Goal: Task Accomplishment & Management: Manage account settings

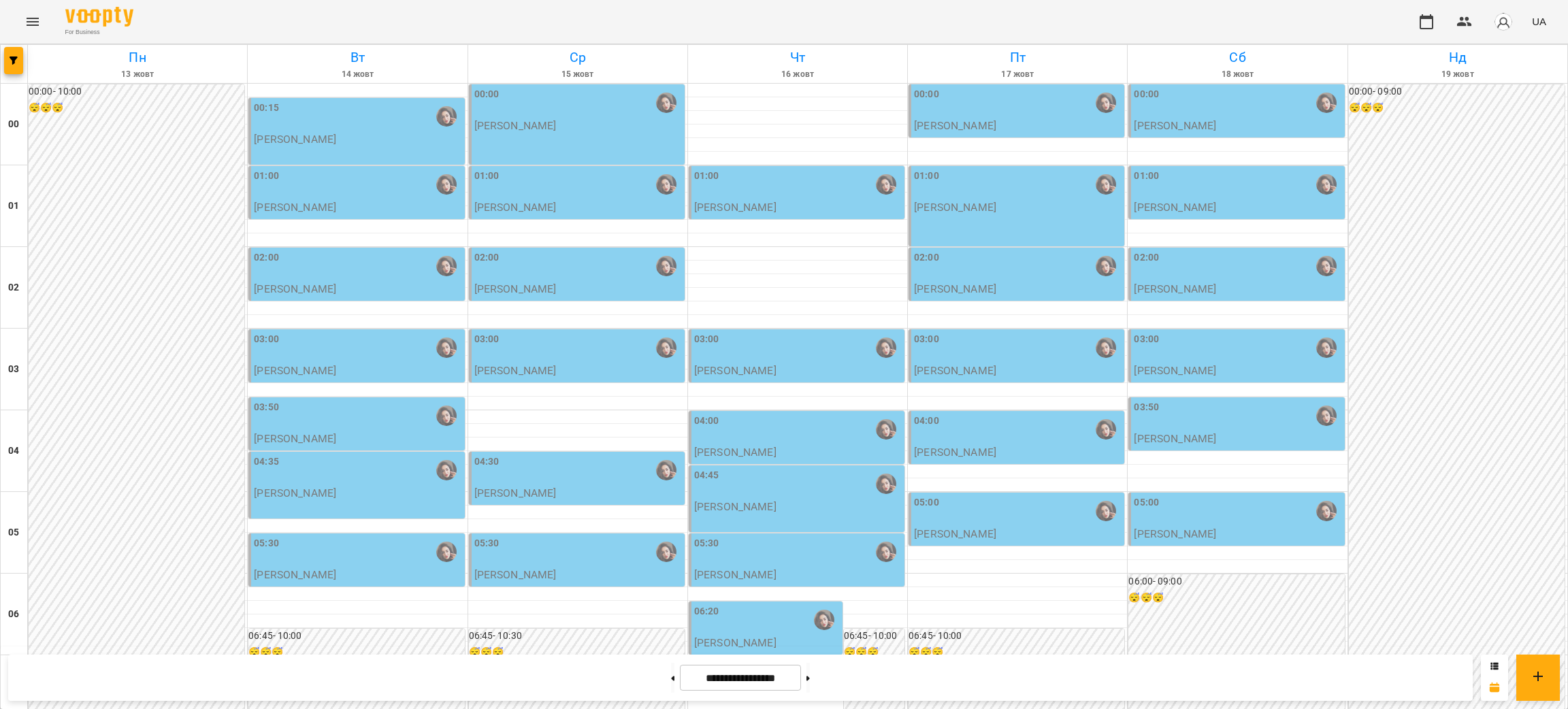
click at [1216, 267] on div "02:00" at bounding box center [1238, 265] width 207 height 31
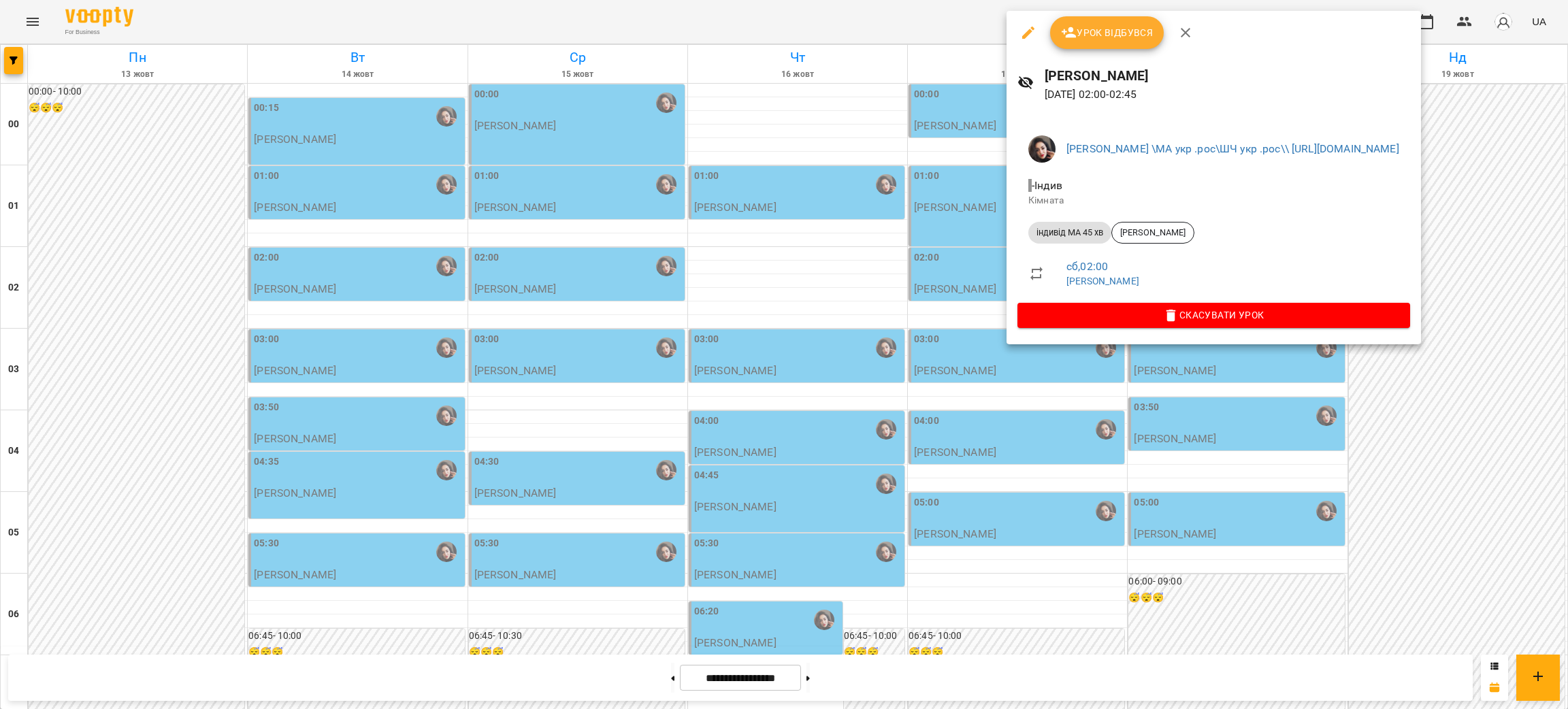
click at [116, 260] on div at bounding box center [784, 354] width 1568 height 709
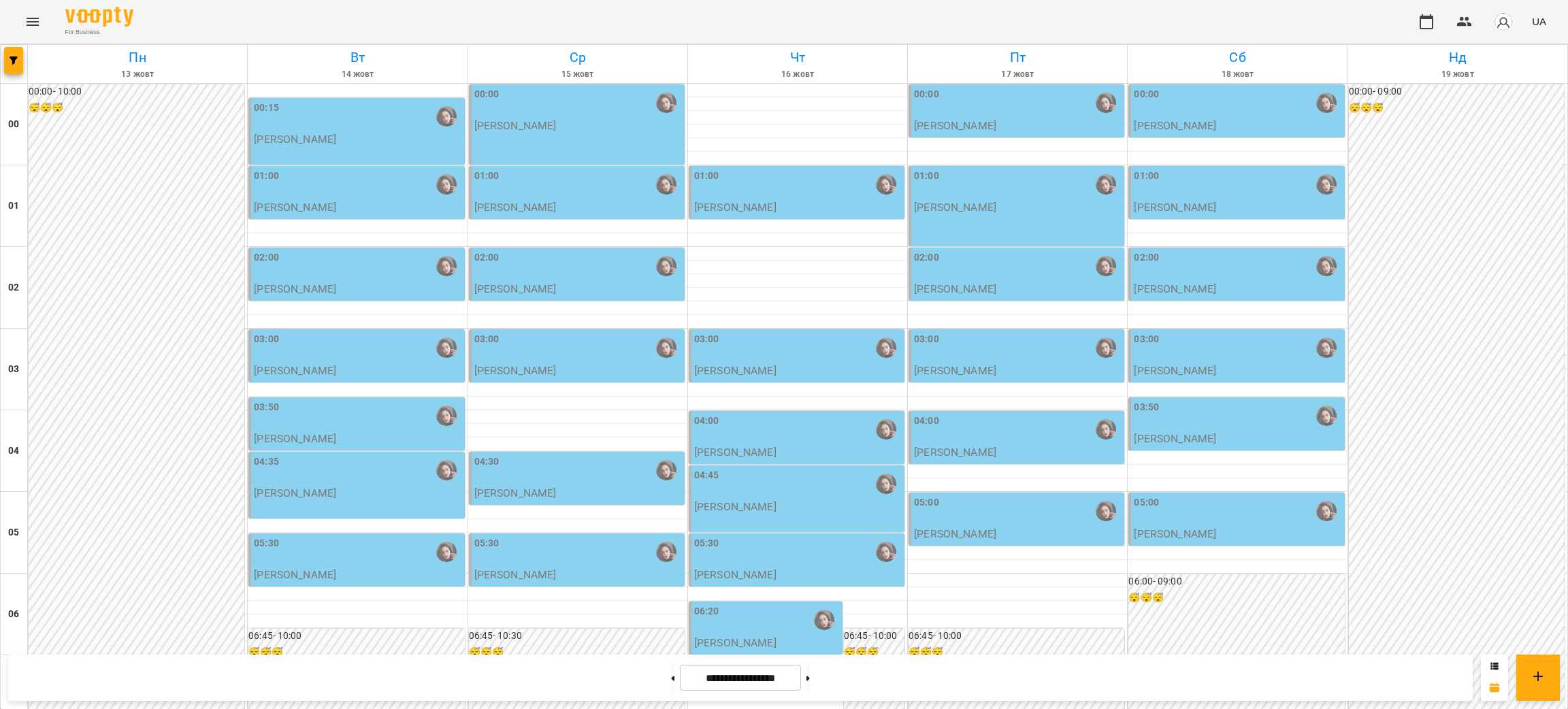
click at [1207, 272] on div "02:00" at bounding box center [1238, 265] width 207 height 31
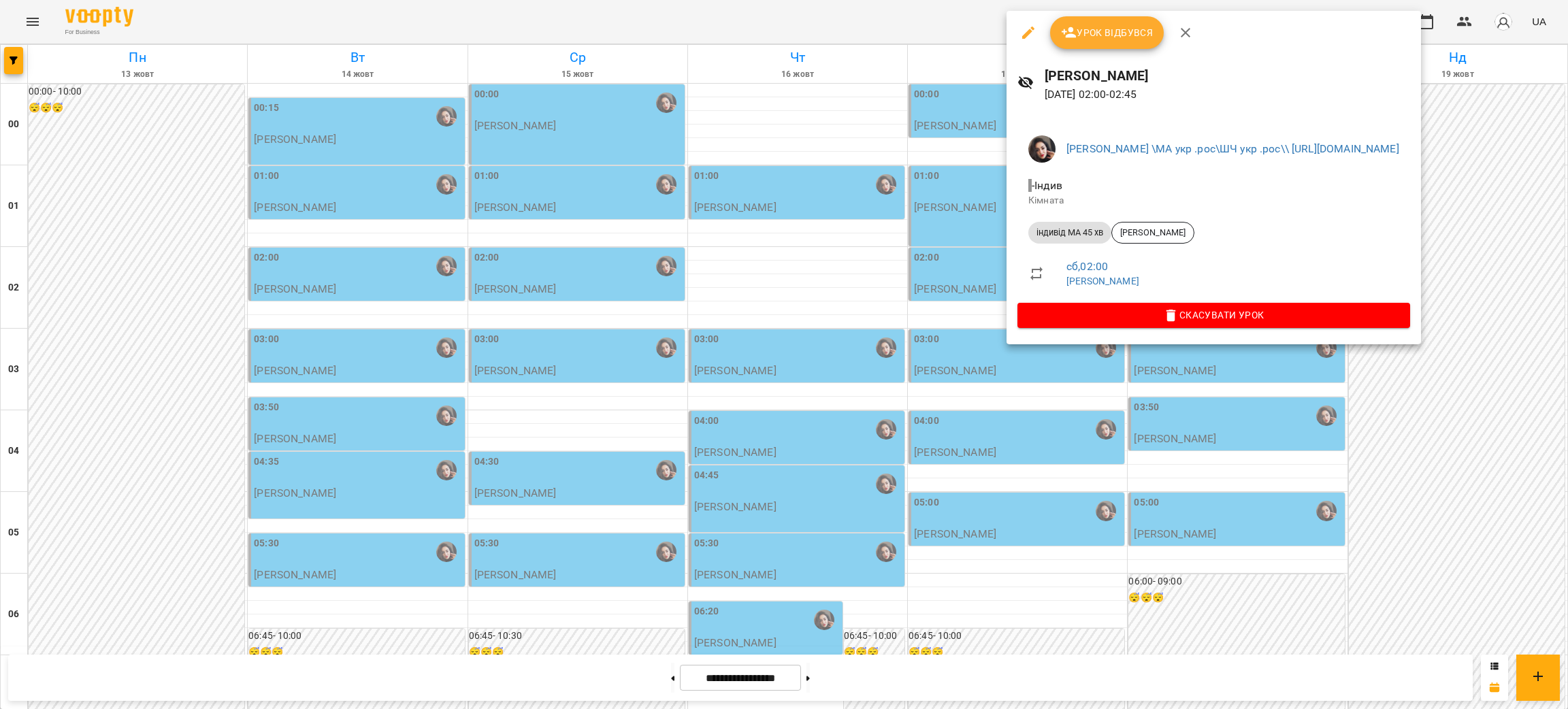
click at [147, 328] on div at bounding box center [784, 354] width 1568 height 709
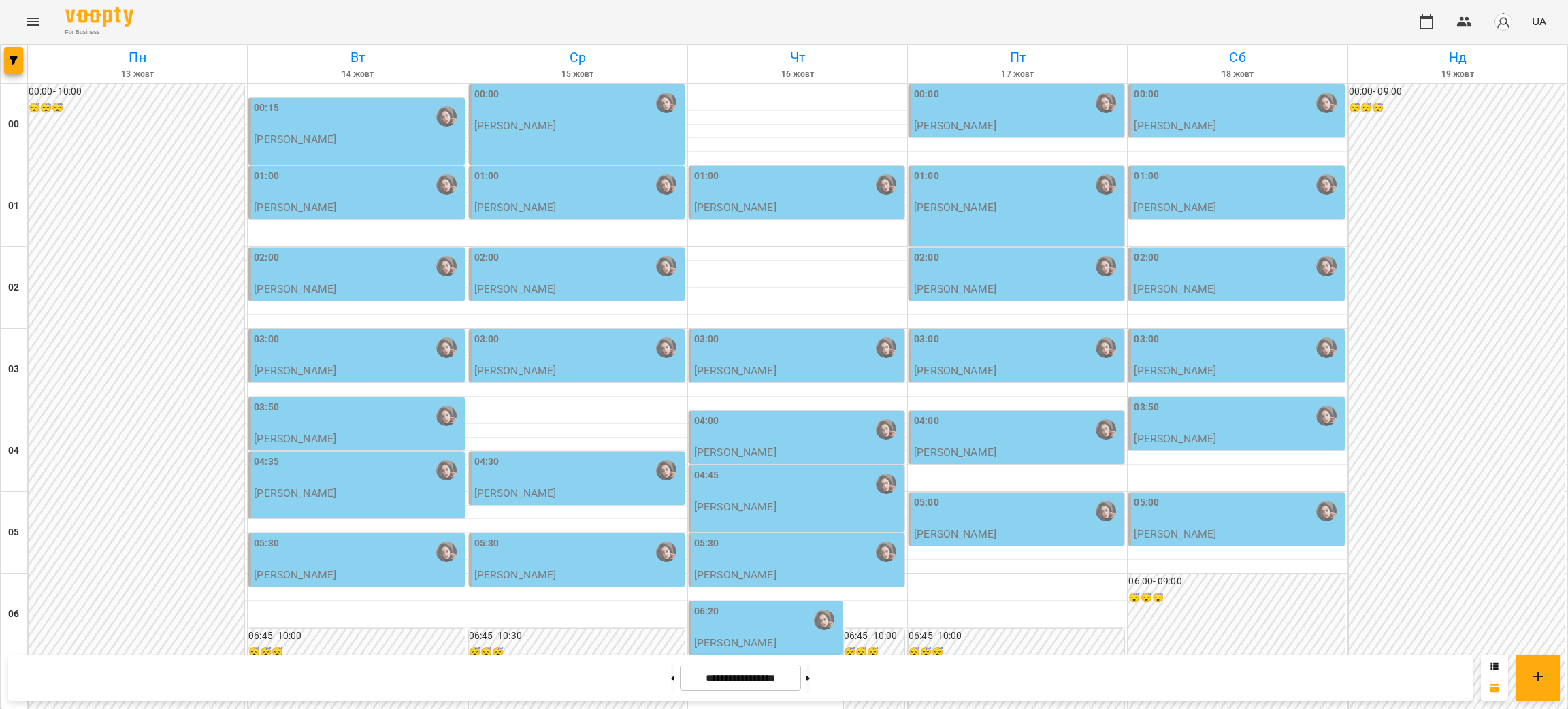
click at [1193, 268] on div "02:00" at bounding box center [1238, 265] width 207 height 31
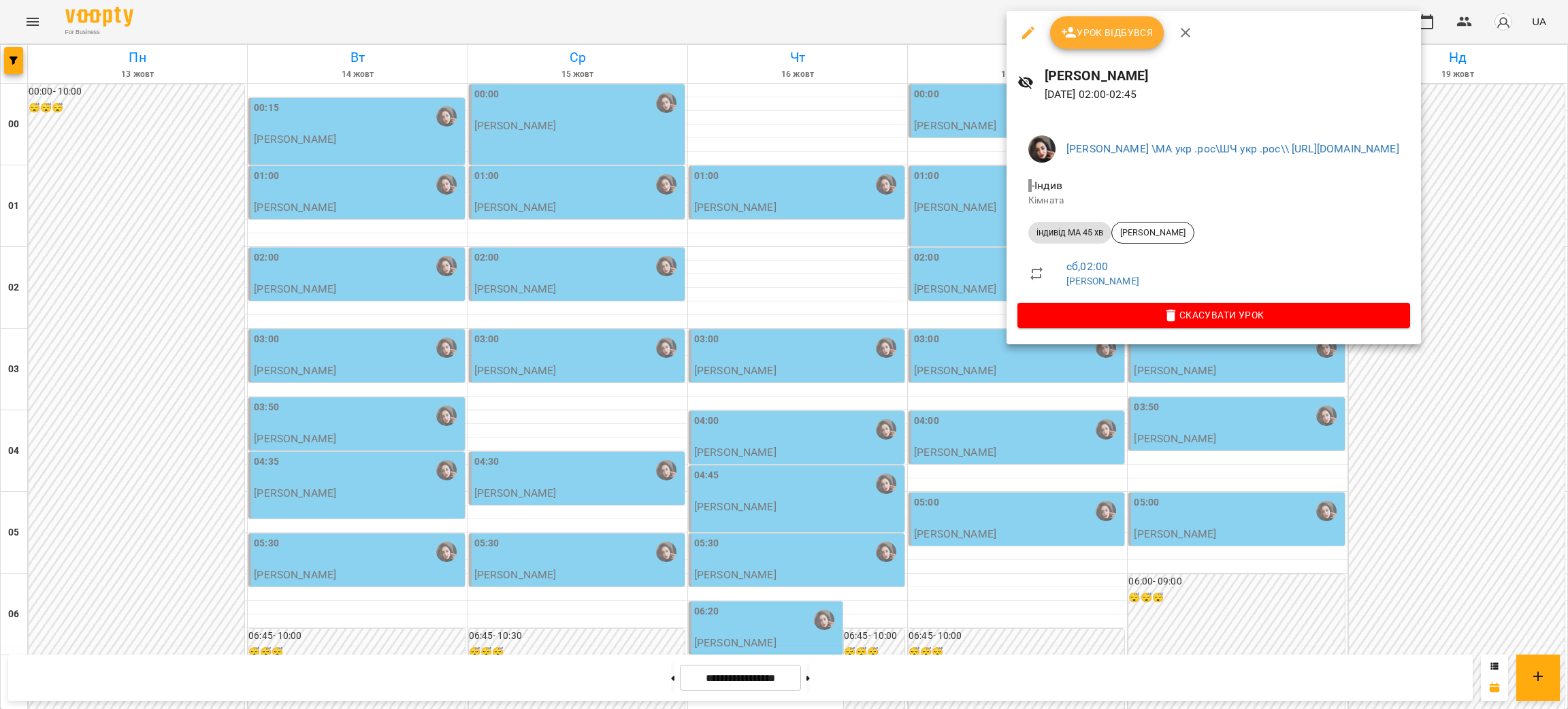
click at [1236, 630] on div at bounding box center [784, 354] width 1568 height 709
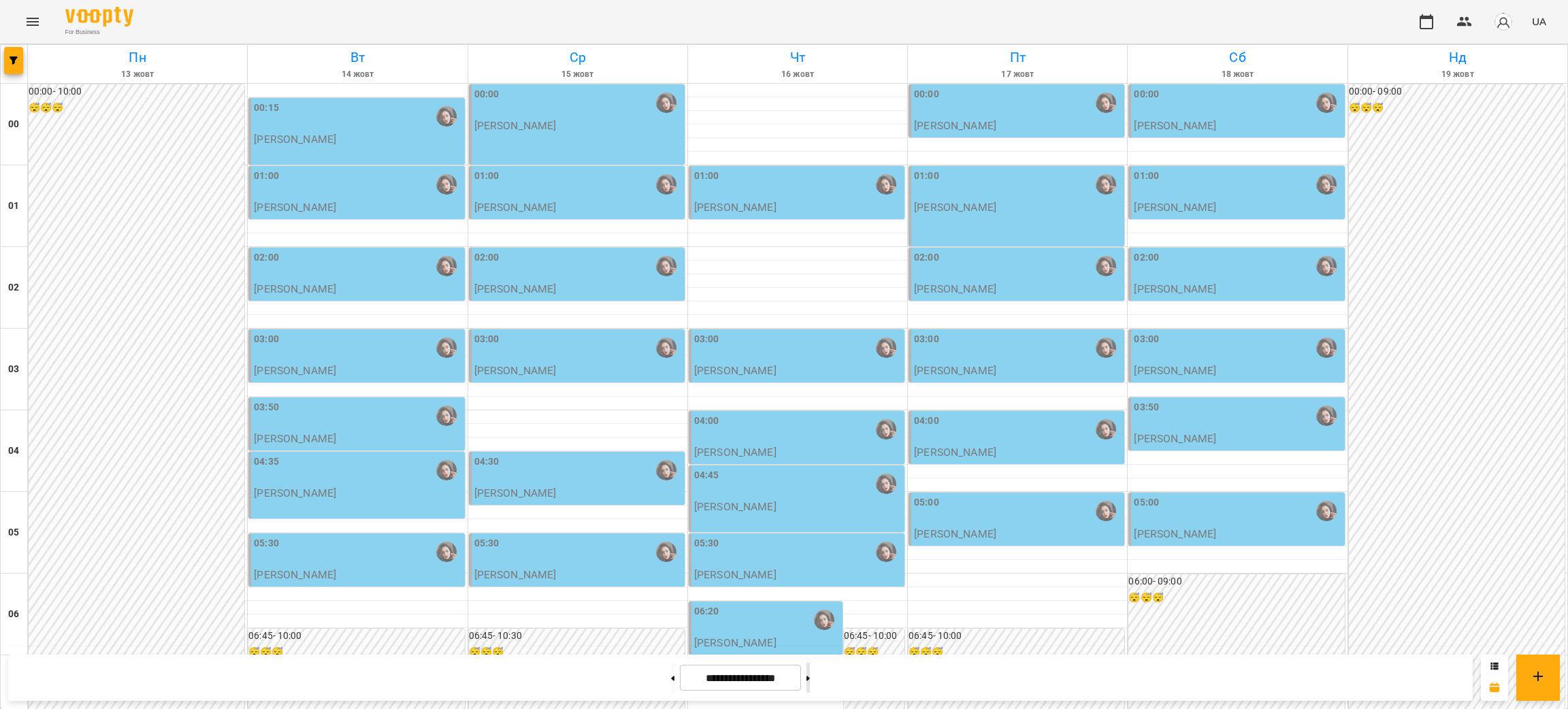
click at [810, 689] on button at bounding box center [808, 678] width 3 height 30
click at [1189, 267] on div "02:00" at bounding box center [1238, 265] width 207 height 31
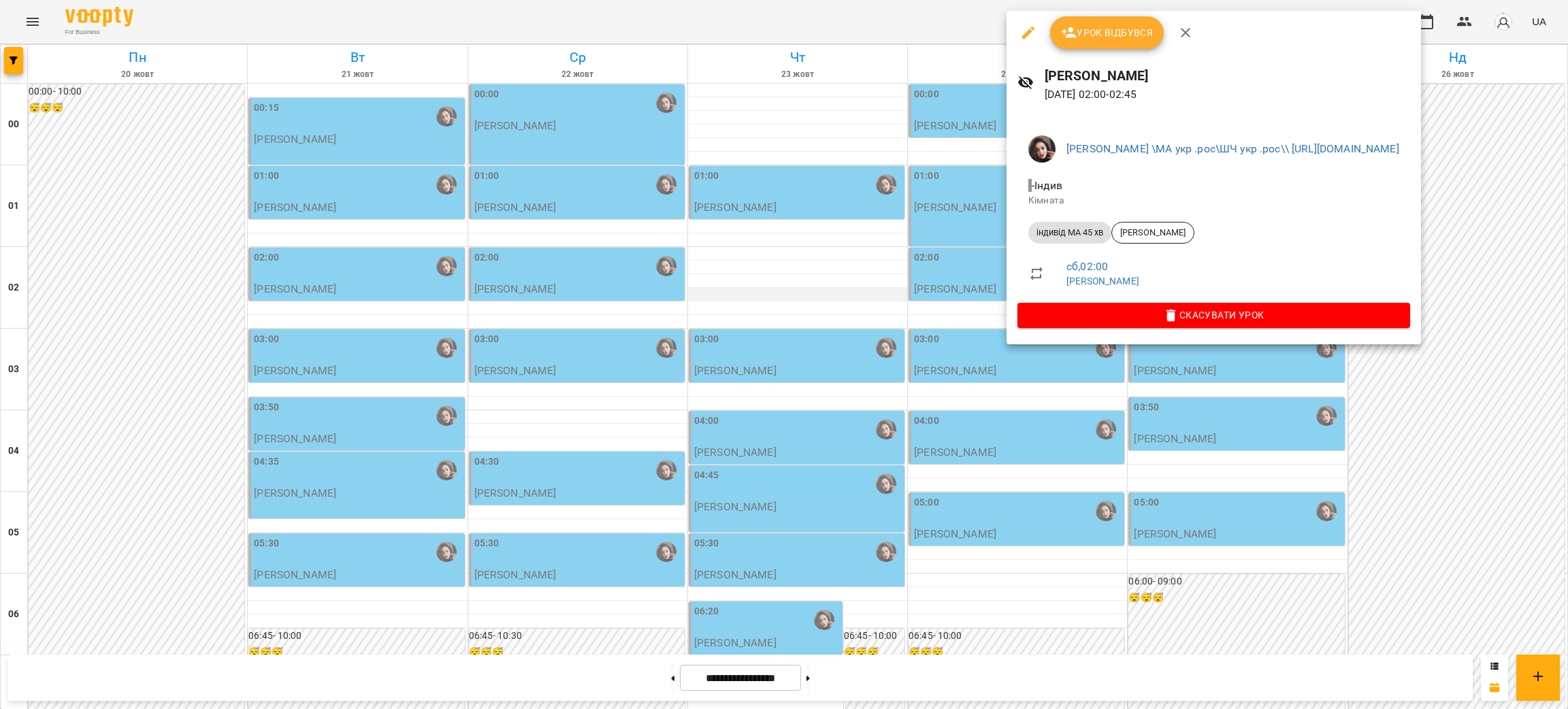
click at [751, 289] on div at bounding box center [784, 354] width 1568 height 709
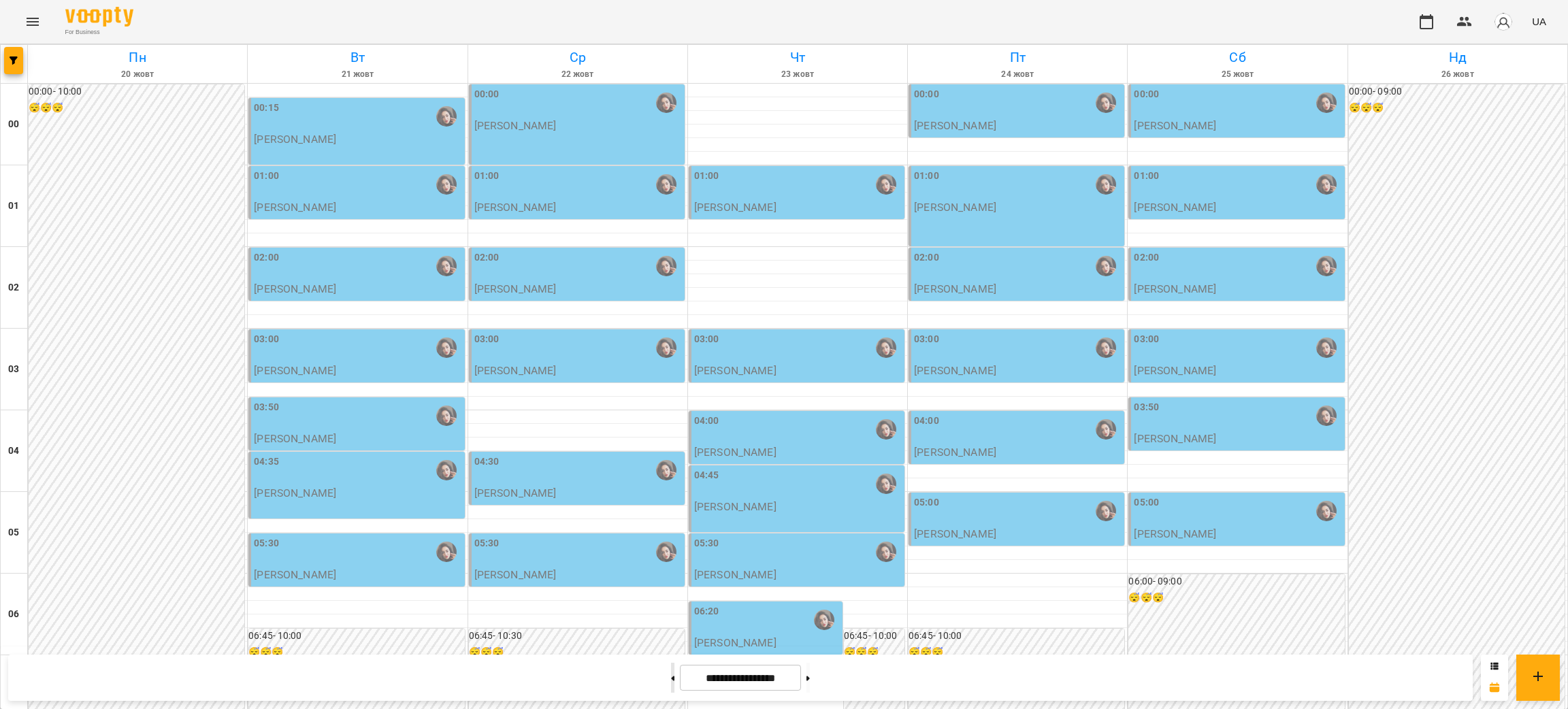
click at [671, 681] on button at bounding box center [672, 678] width 3 height 30
type input "**********"
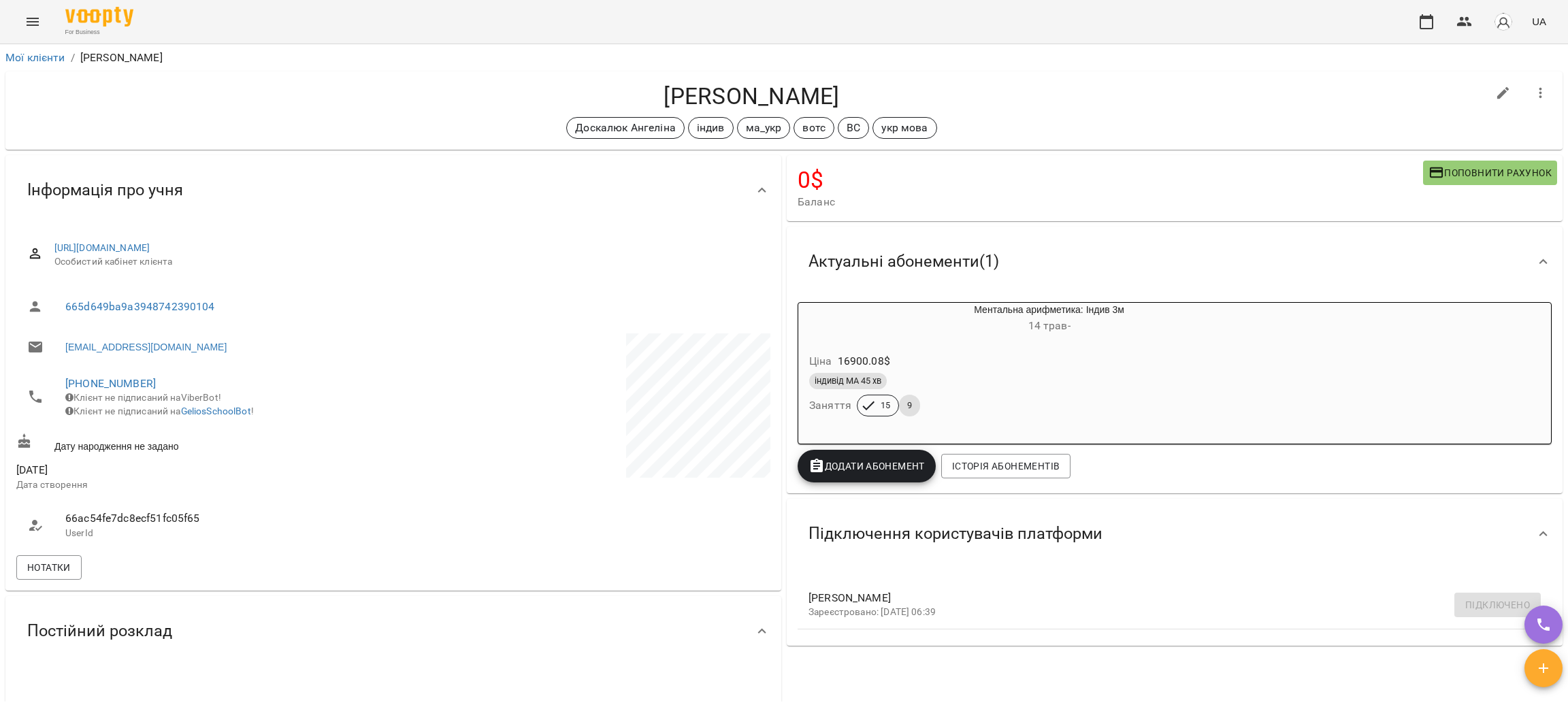
click at [1223, 349] on div "Ціна 16900.08 $" at bounding box center [1016, 360] width 420 height 24
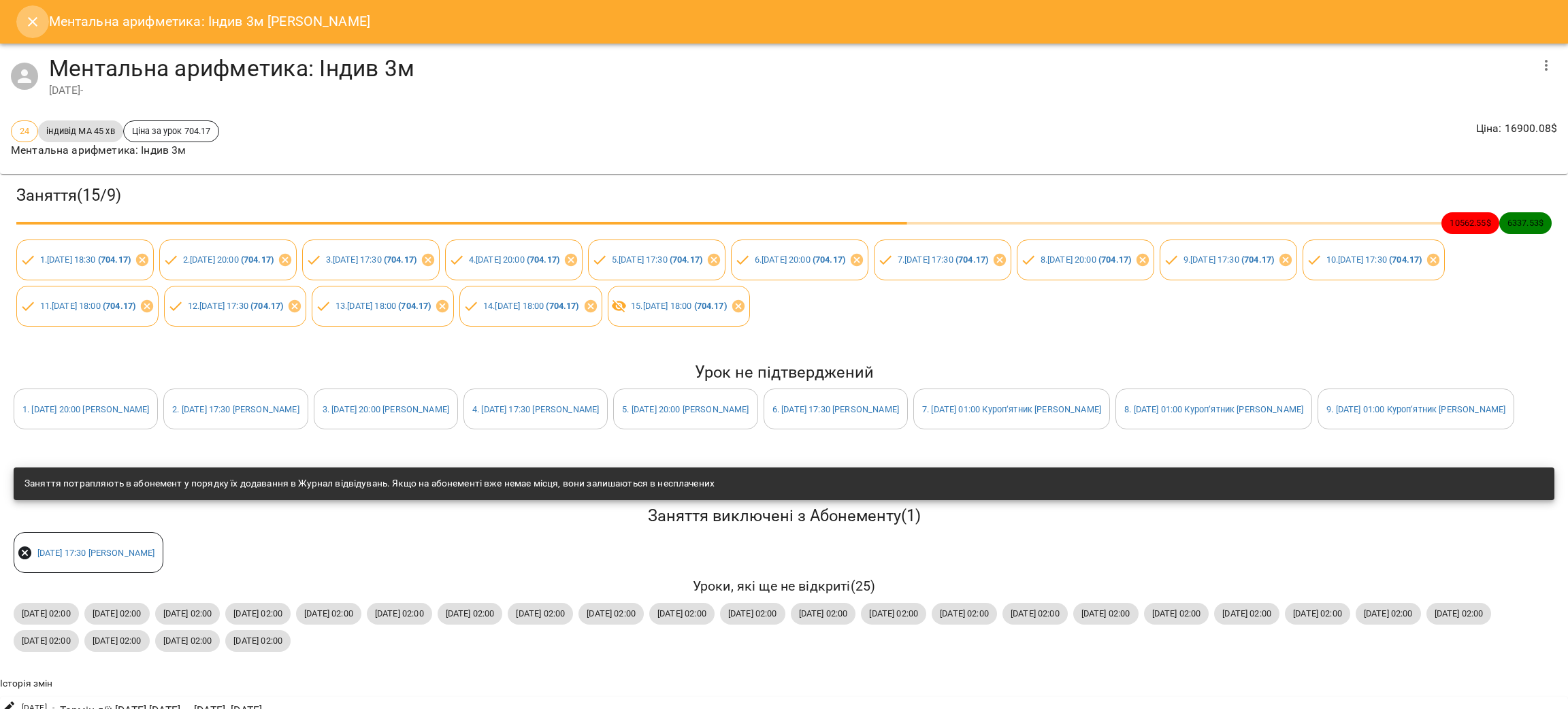
click at [29, 23] on icon "Close" at bounding box center [32, 21] width 16 height 16
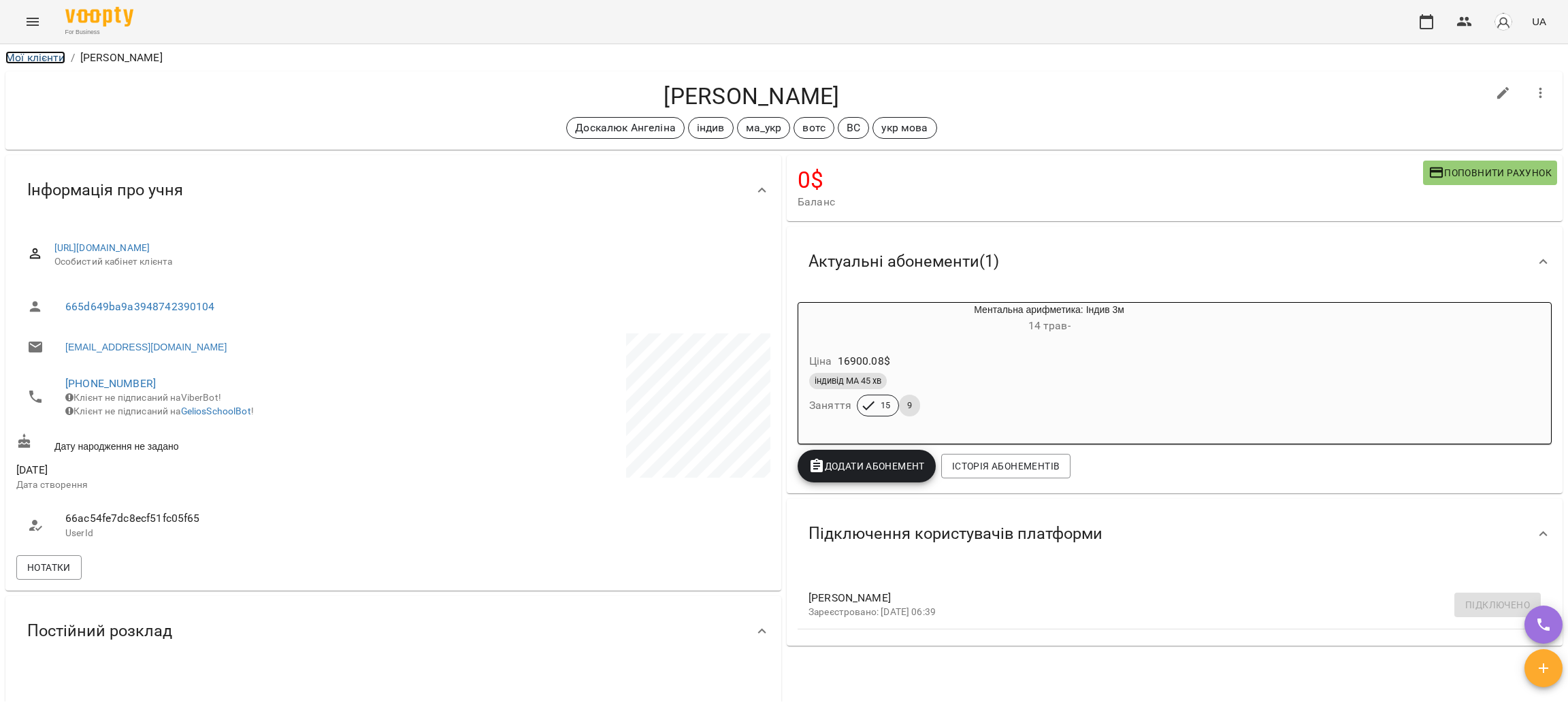
click at [55, 60] on link "Мої клієнти" at bounding box center [35, 57] width 60 height 13
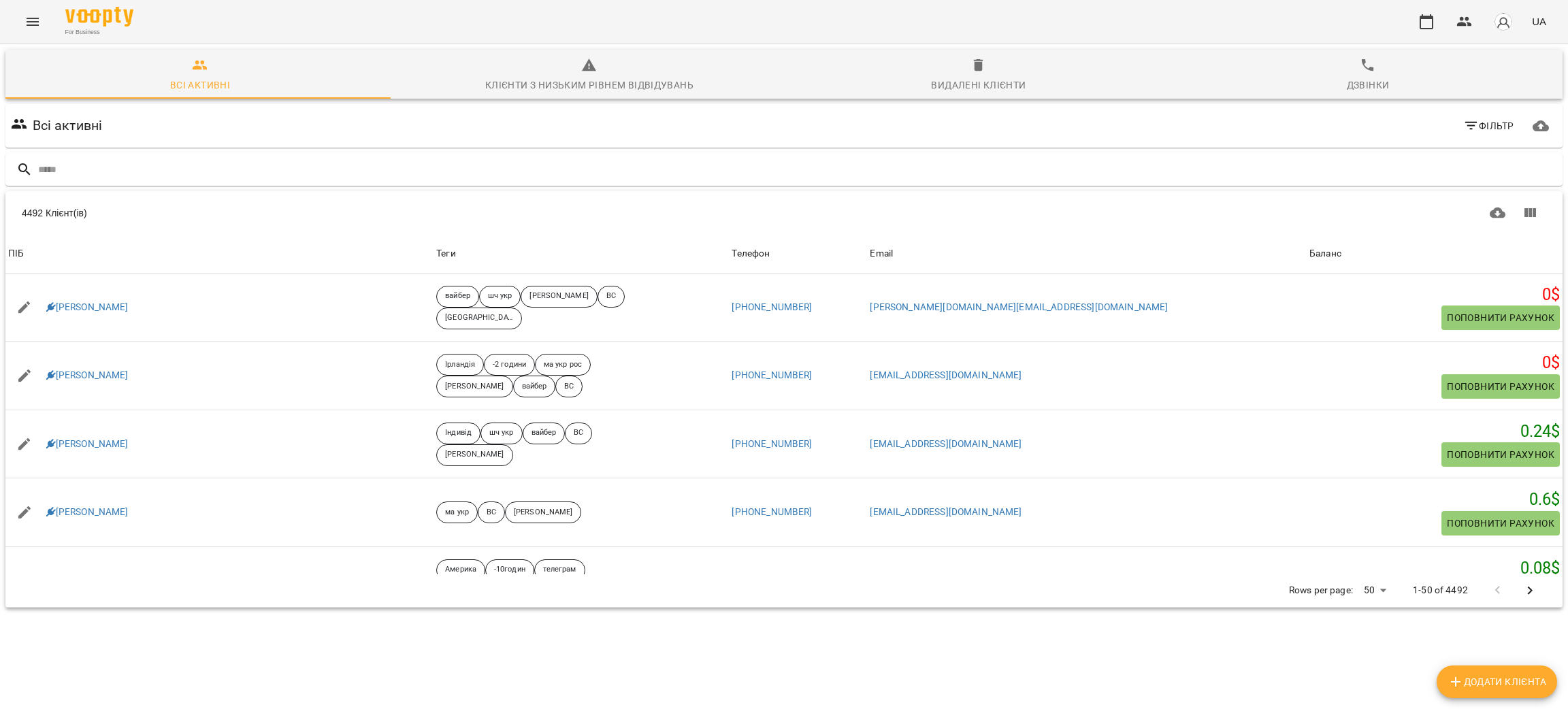
click at [404, 167] on input "text" at bounding box center [797, 169] width 1519 height 23
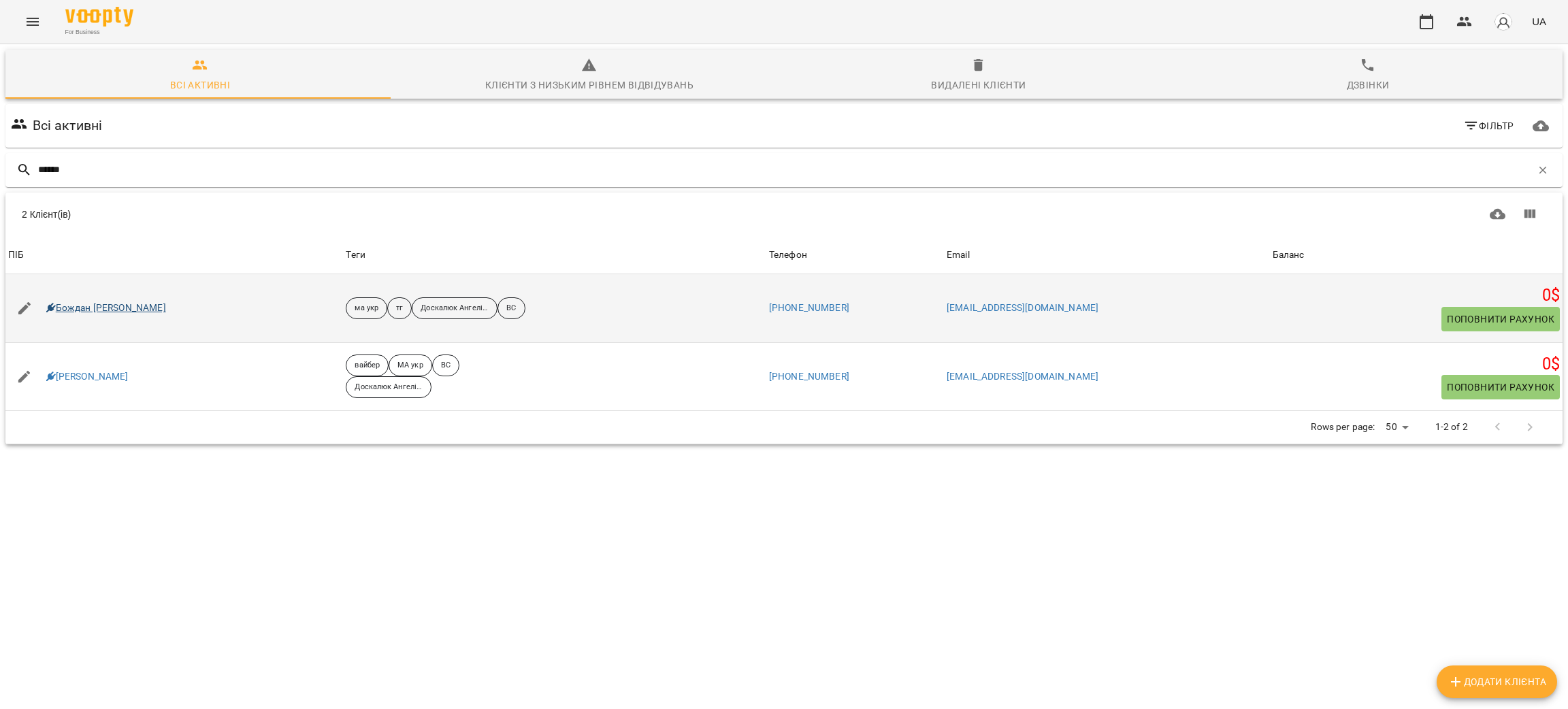
type input "******"
click at [126, 310] on link "Бождан [PERSON_NAME]" at bounding box center [106, 308] width 120 height 13
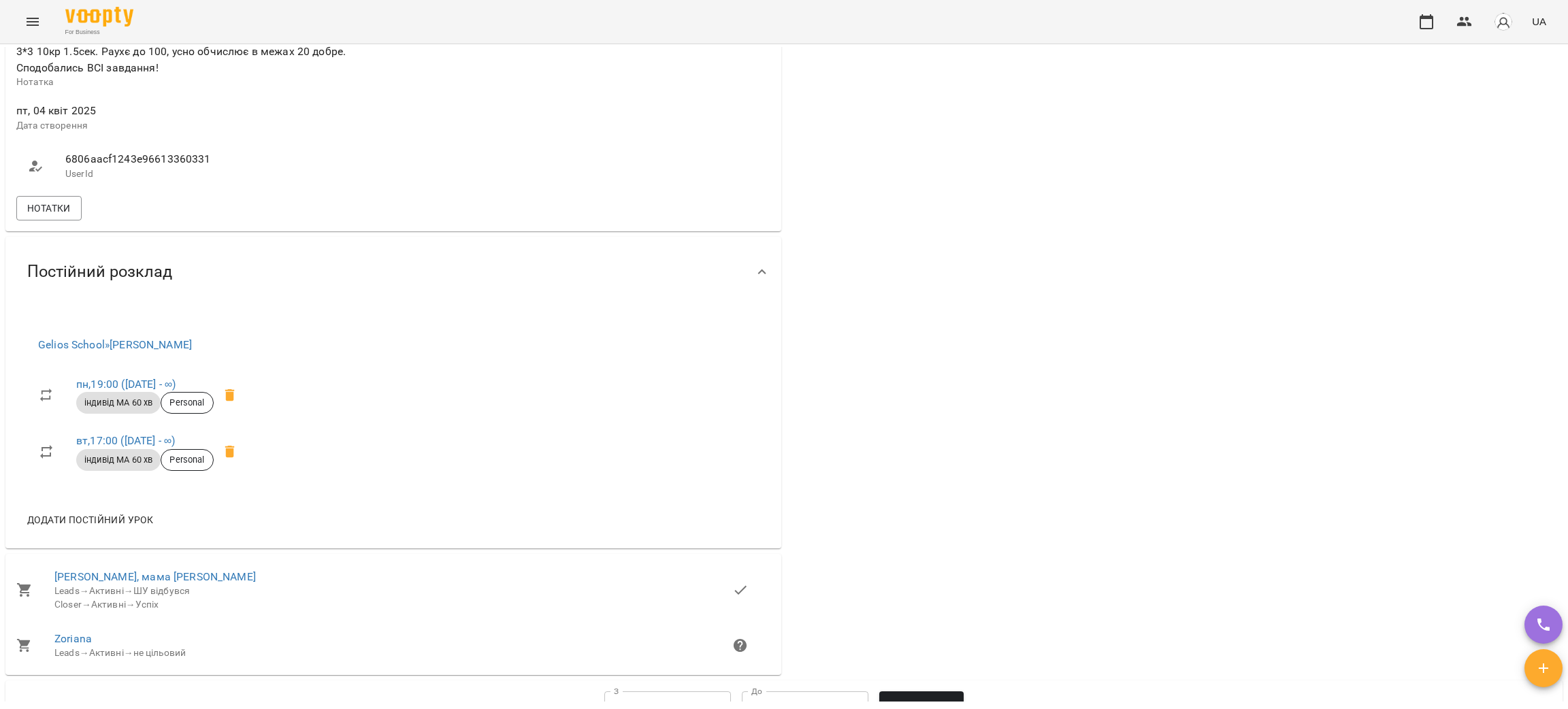
scroll to position [1020, 0]
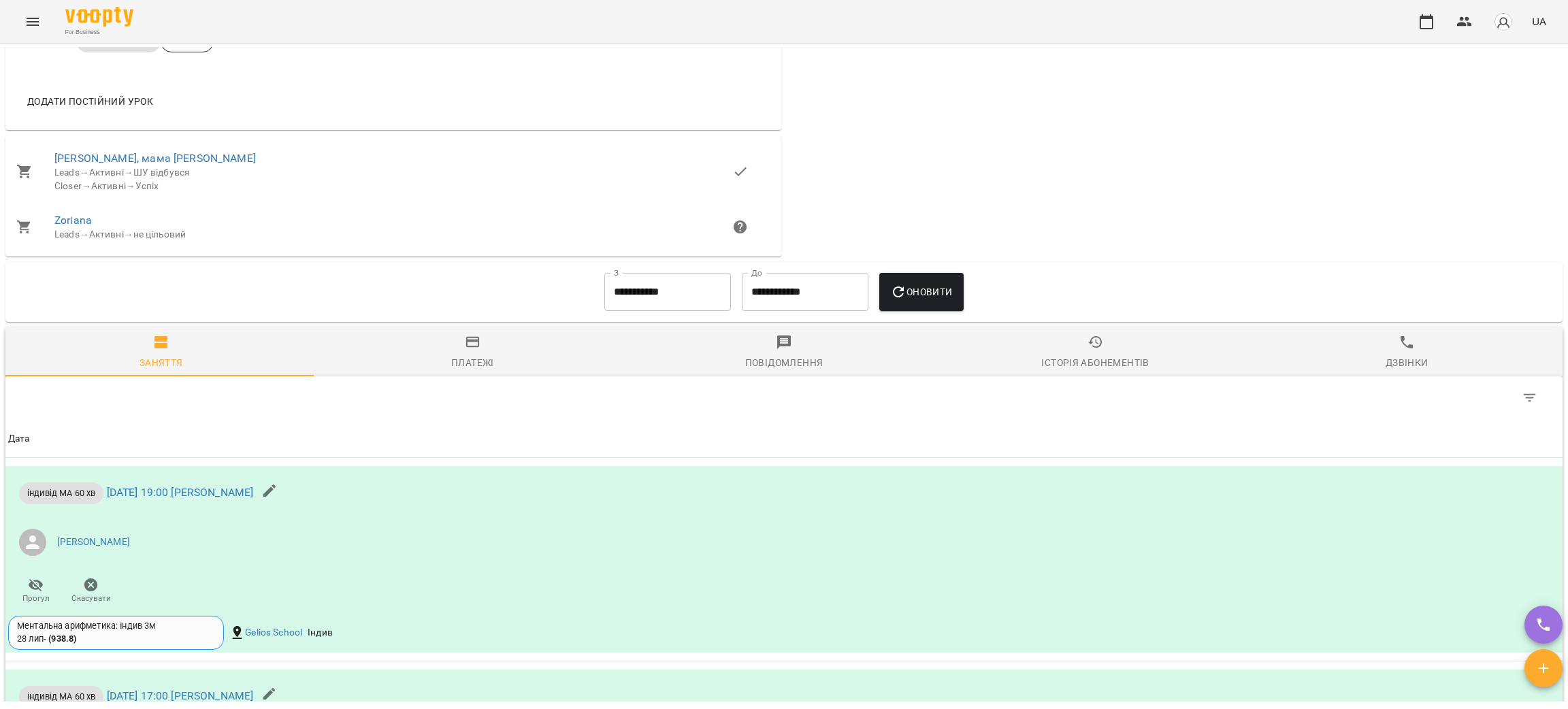
click at [1103, 366] on div "Історія абонементів" at bounding box center [1095, 362] width 108 height 16
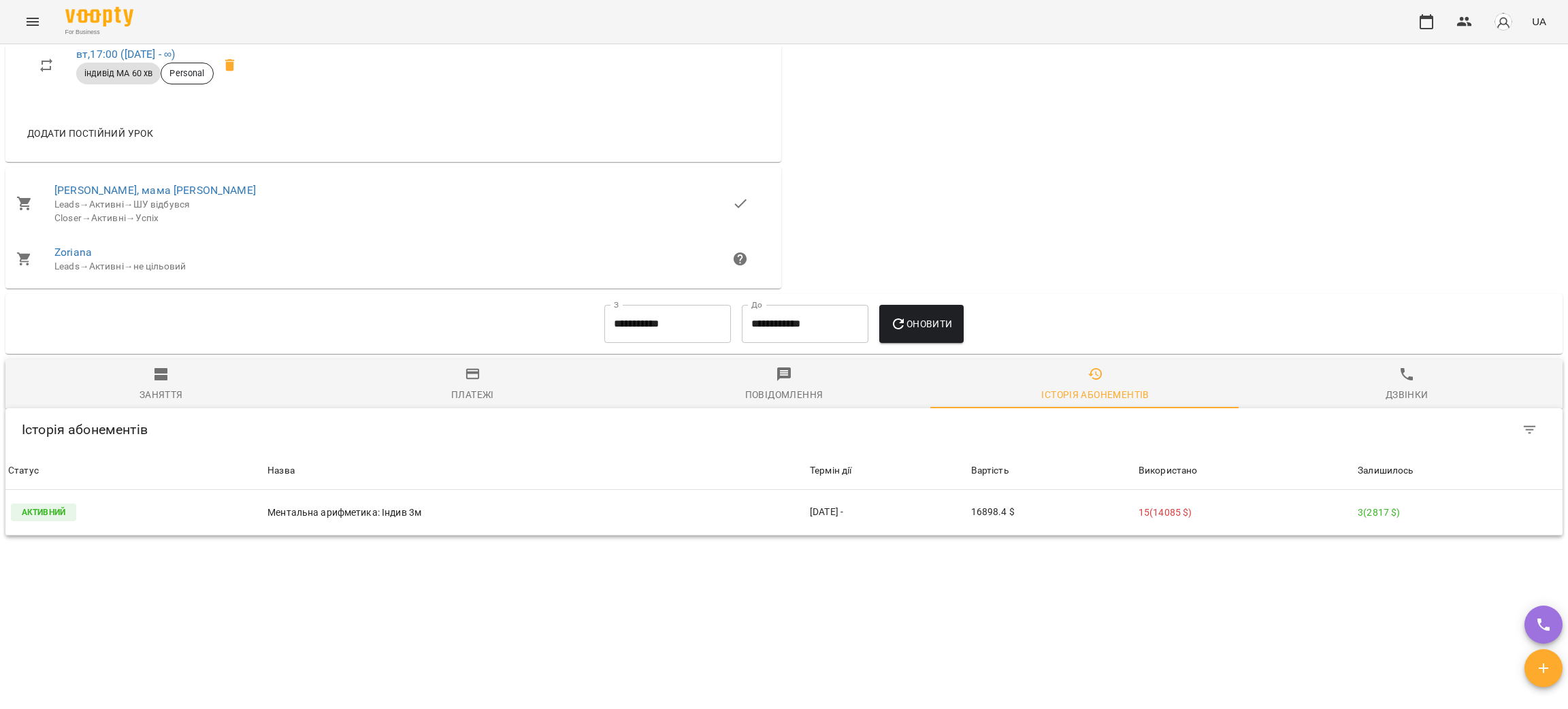
scroll to position [997, 0]
click at [675, 324] on input "**********" at bounding box center [667, 323] width 126 height 38
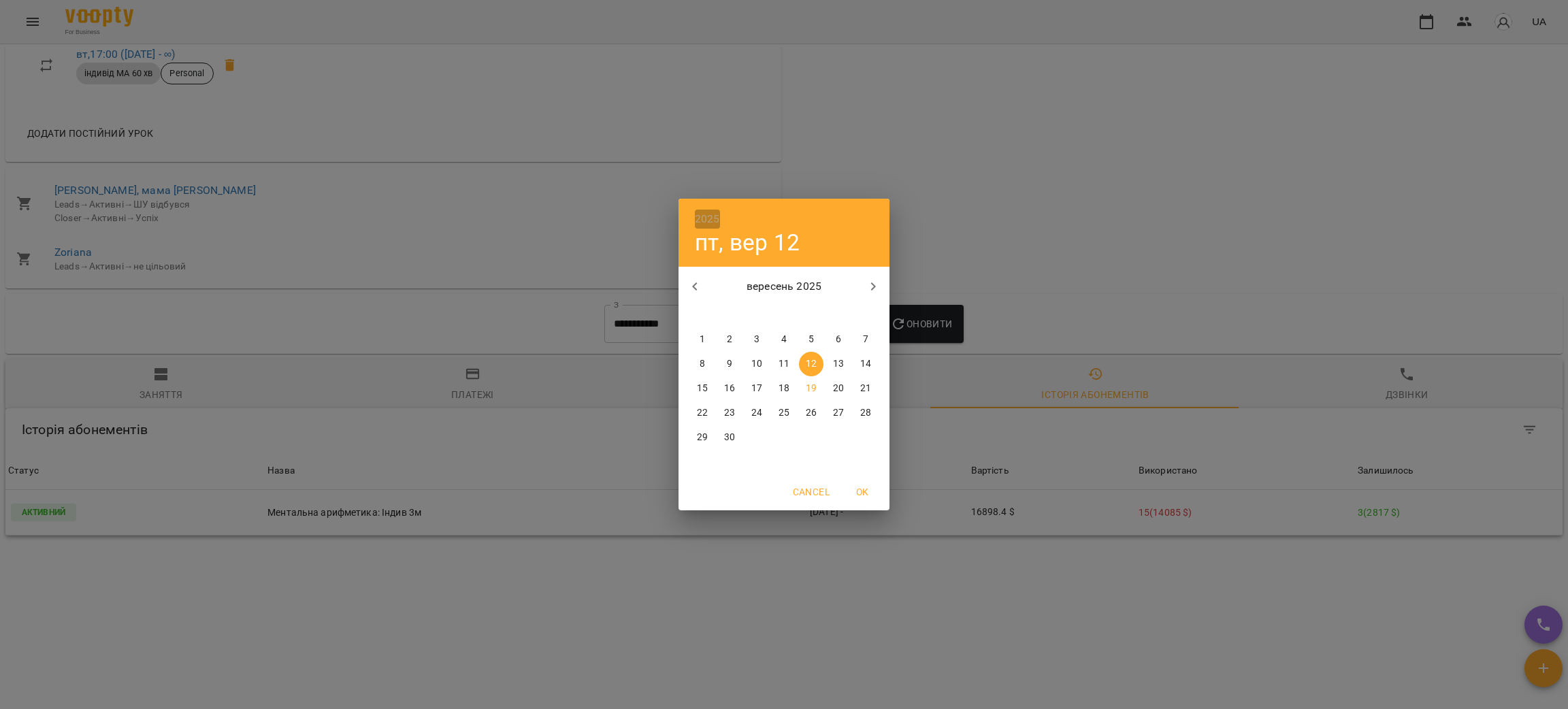
click at [706, 211] on h6 "2025" at bounding box center [708, 219] width 25 height 19
click at [782, 342] on div "2024" at bounding box center [784, 338] width 211 height 27
click at [785, 386] on p "12" at bounding box center [784, 388] width 11 height 13
type input "**********"
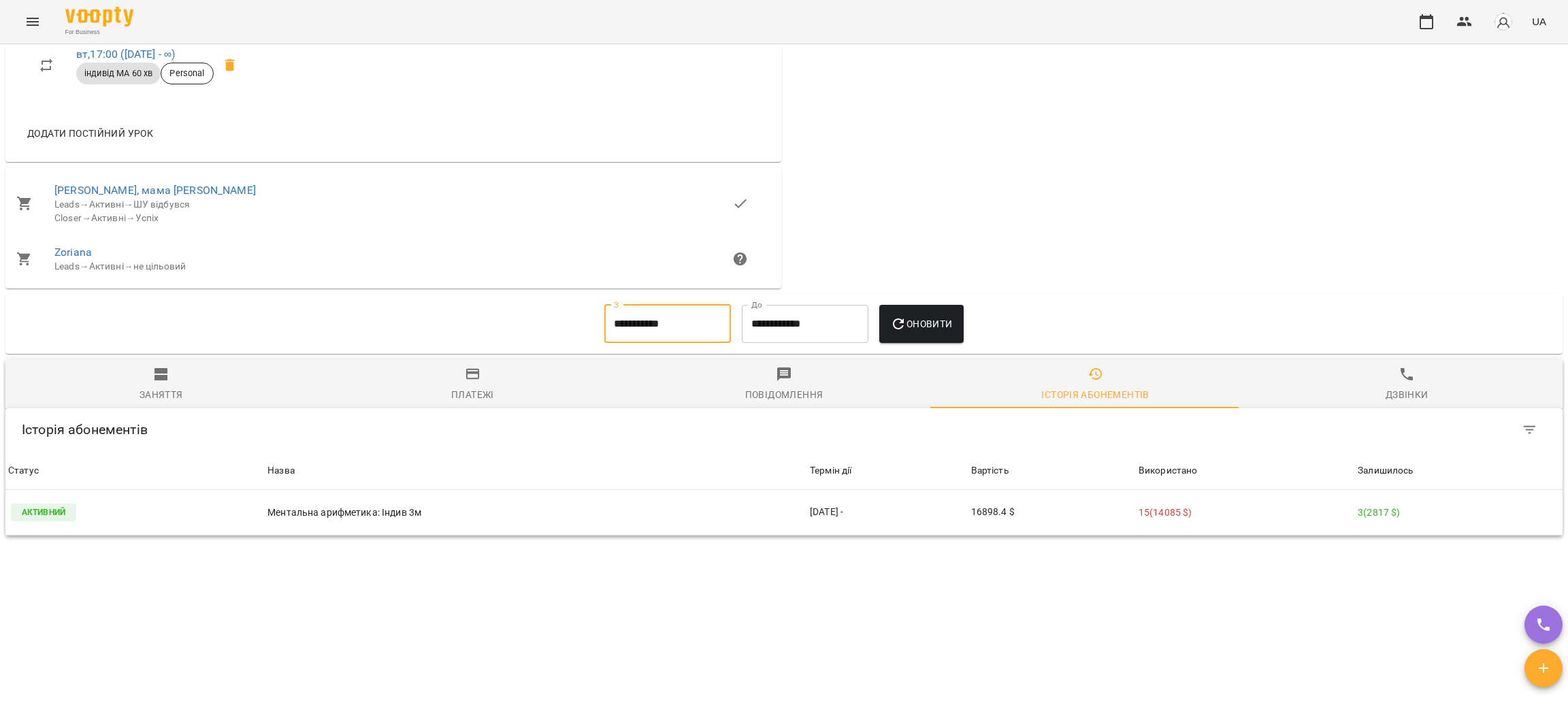
click at [913, 320] on span "Оновити" at bounding box center [922, 323] width 62 height 16
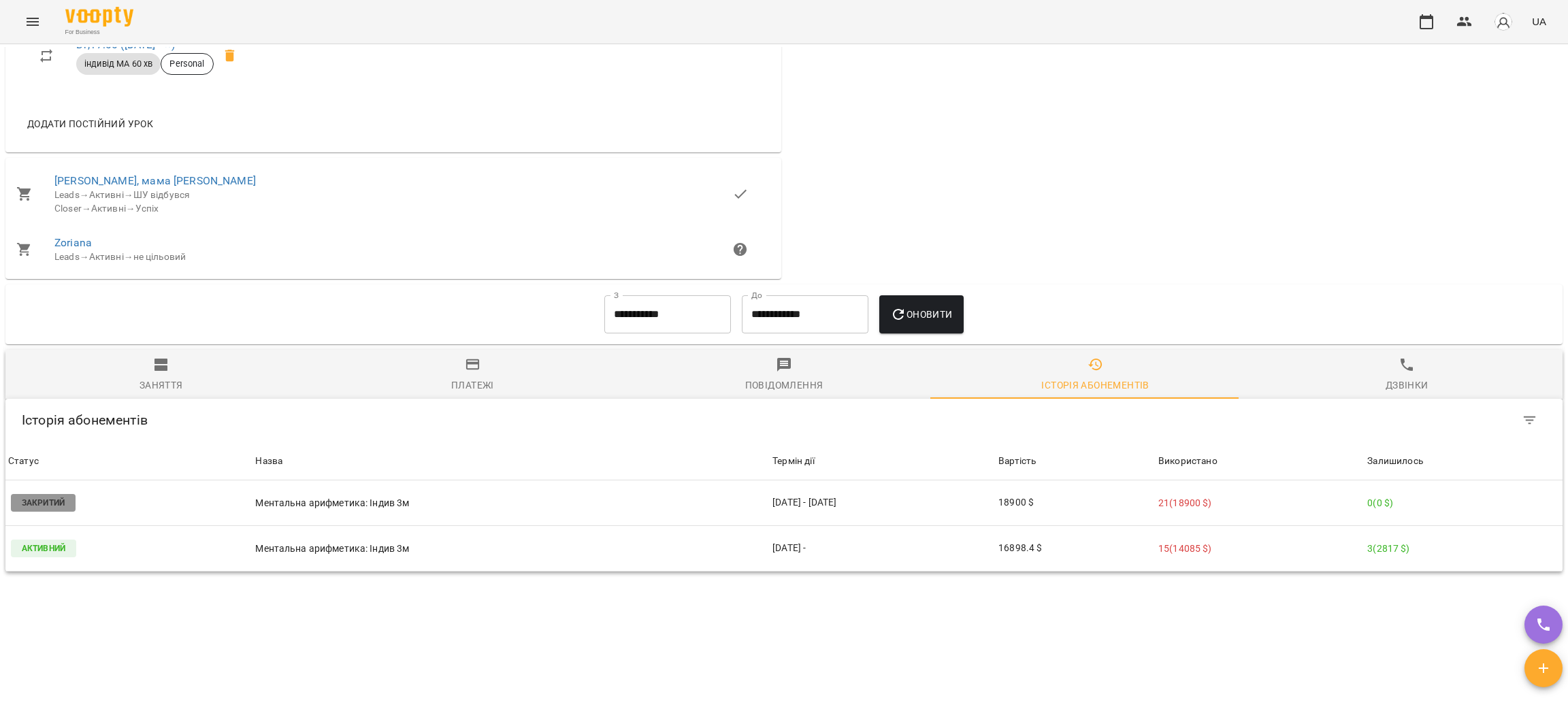
scroll to position [1042, 0]
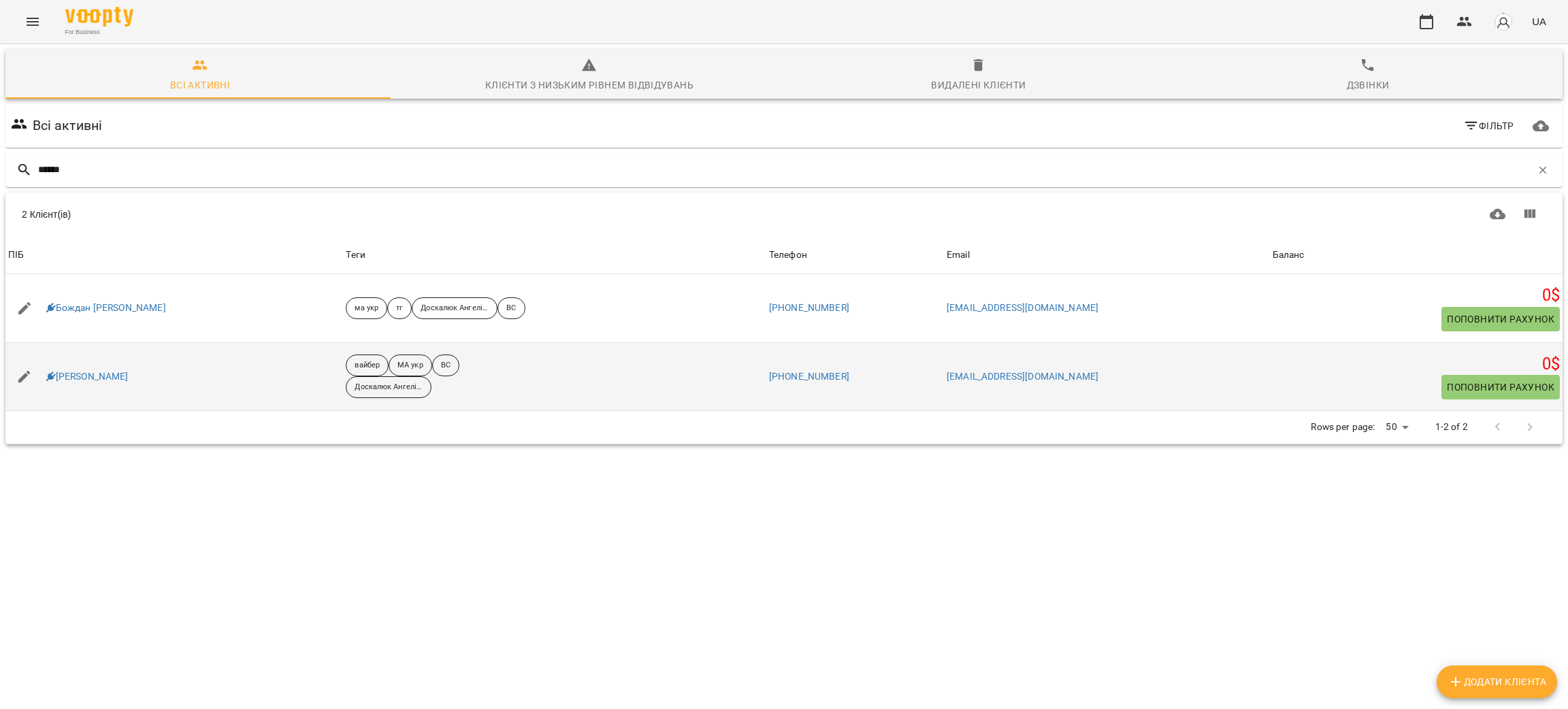
type input "******"
click at [105, 382] on link "[PERSON_NAME]" at bounding box center [88, 376] width 83 height 13
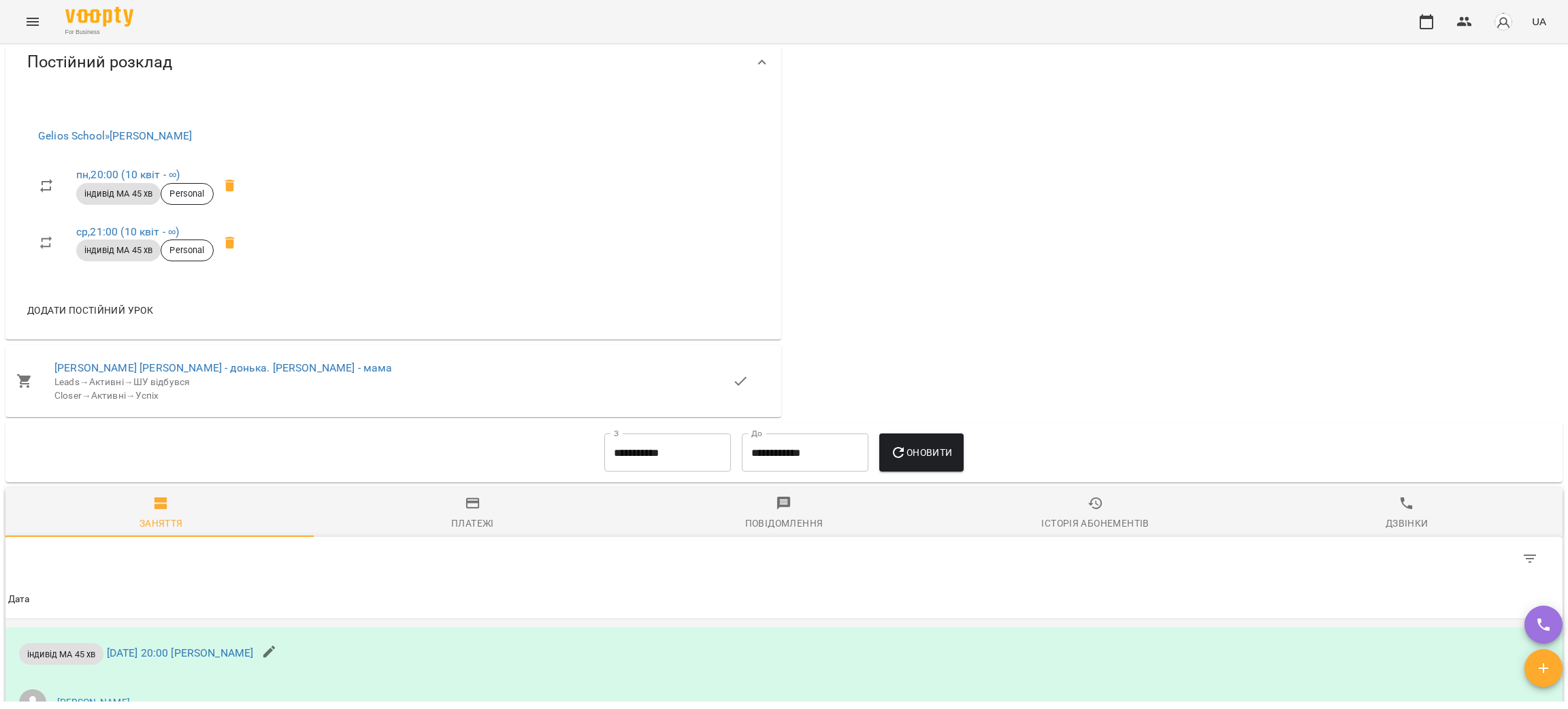
scroll to position [1020, 0]
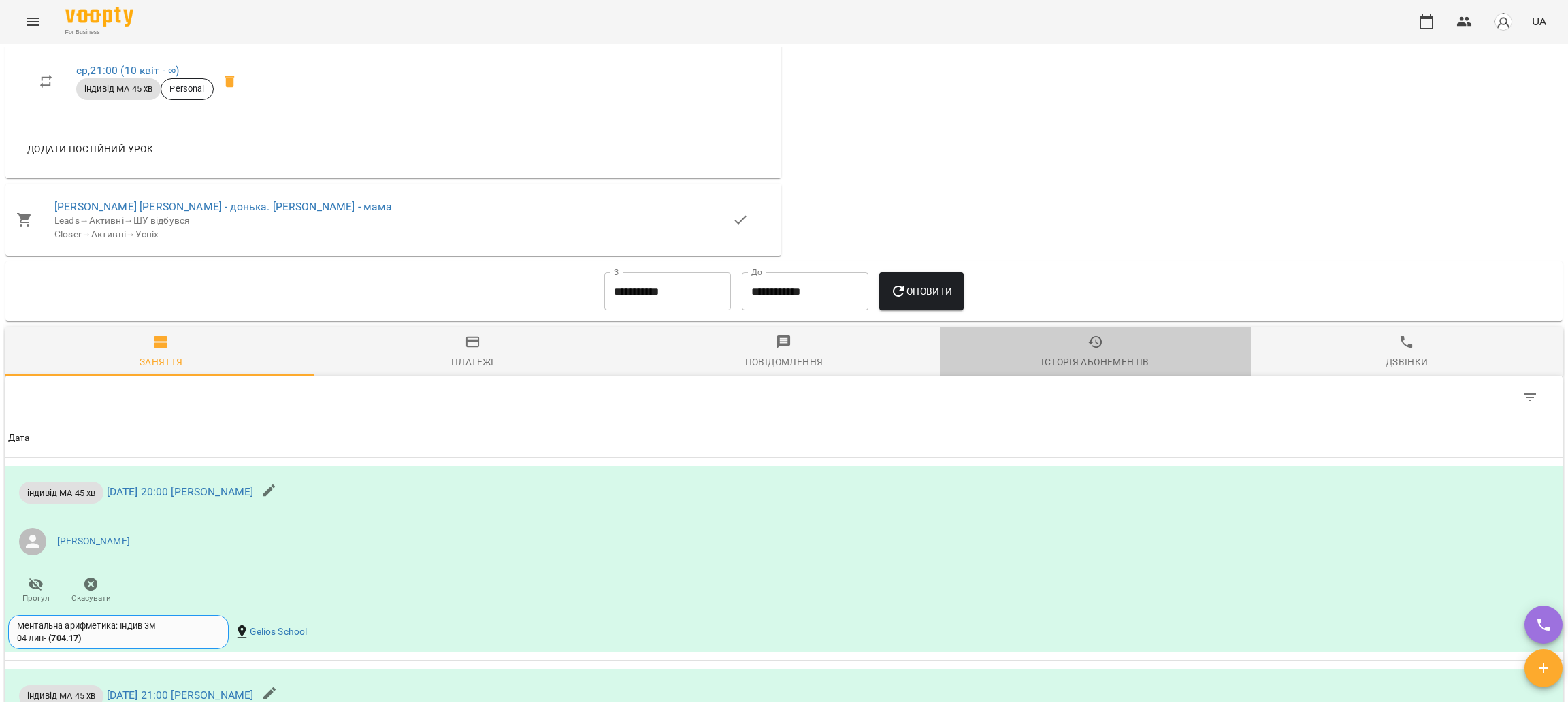
click at [1128, 370] on div "Історія абонементів" at bounding box center [1095, 361] width 108 height 16
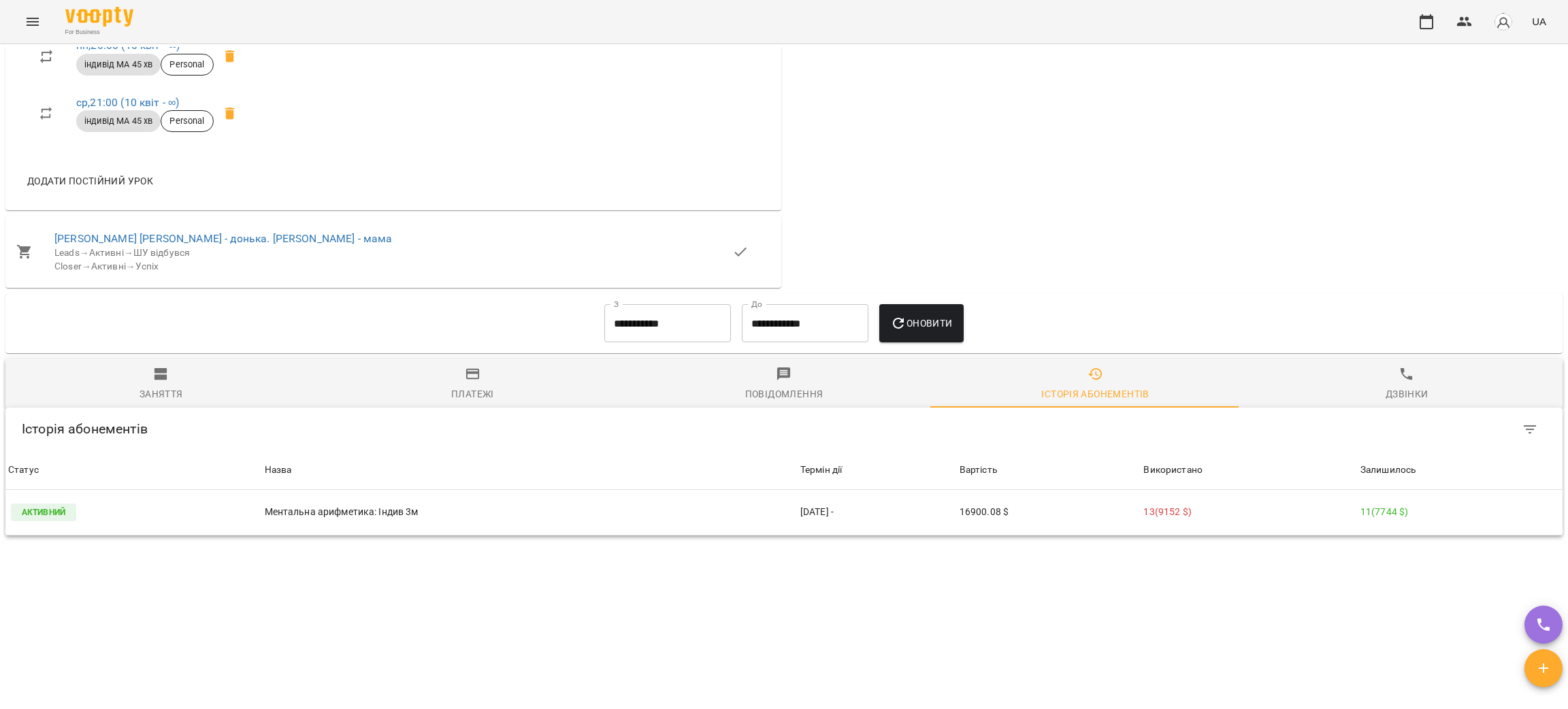
click at [680, 323] on input "**********" at bounding box center [667, 323] width 126 height 38
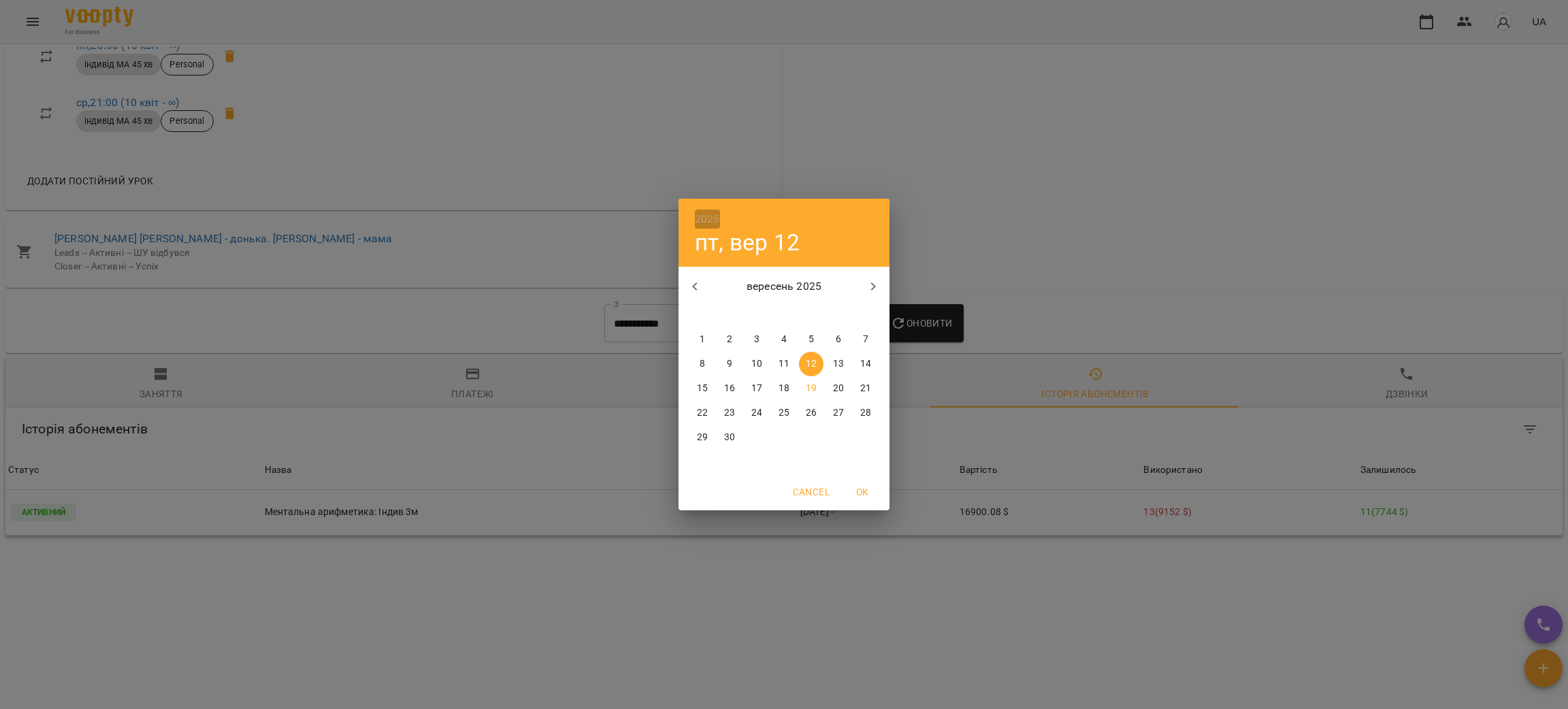
click at [710, 218] on h6 "2025" at bounding box center [708, 219] width 25 height 19
click at [774, 307] on div "2023" at bounding box center [784, 310] width 211 height 27
drag, startPoint x: 720, startPoint y: 386, endPoint x: 757, endPoint y: 389, distance: 37.1
click at [724, 387] on span "12" at bounding box center [729, 388] width 24 height 13
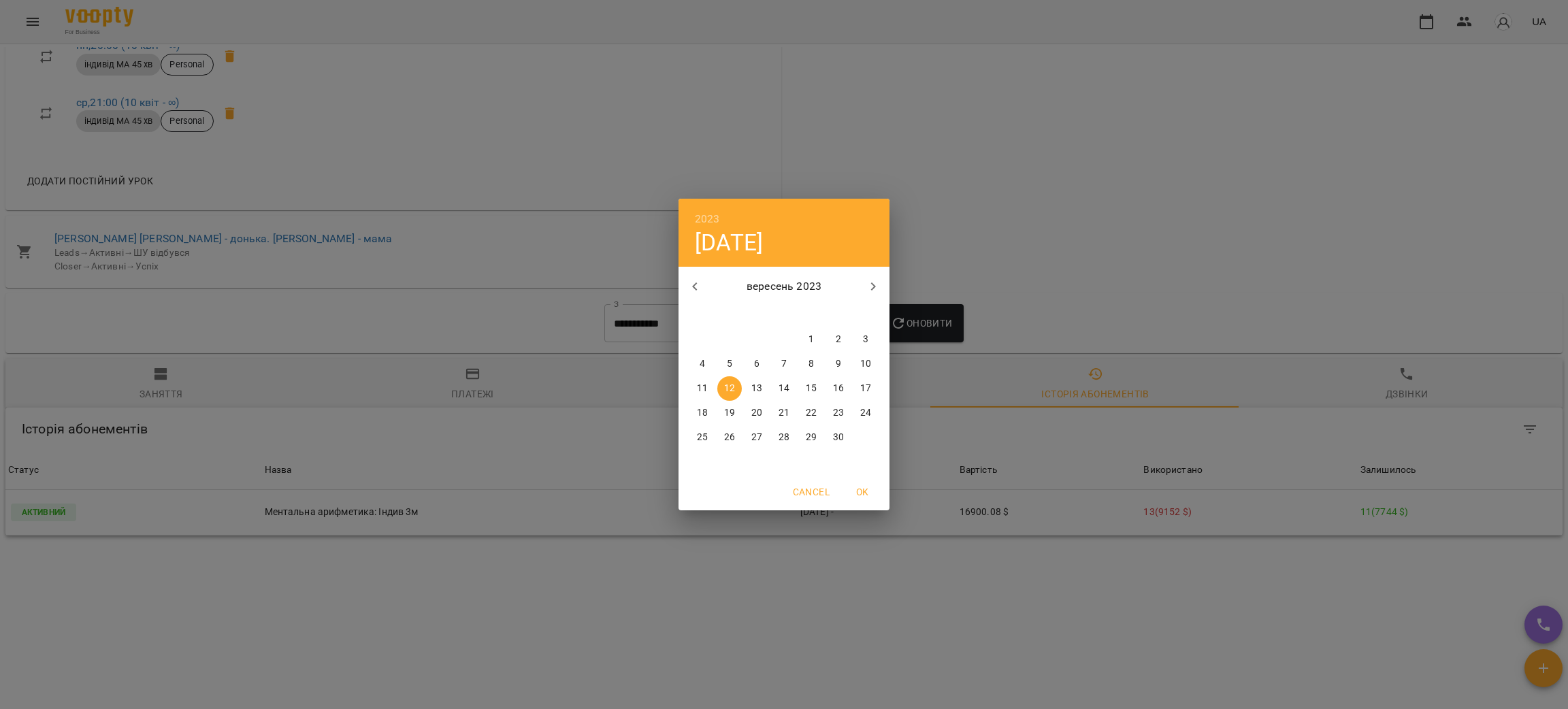
type input "**********"
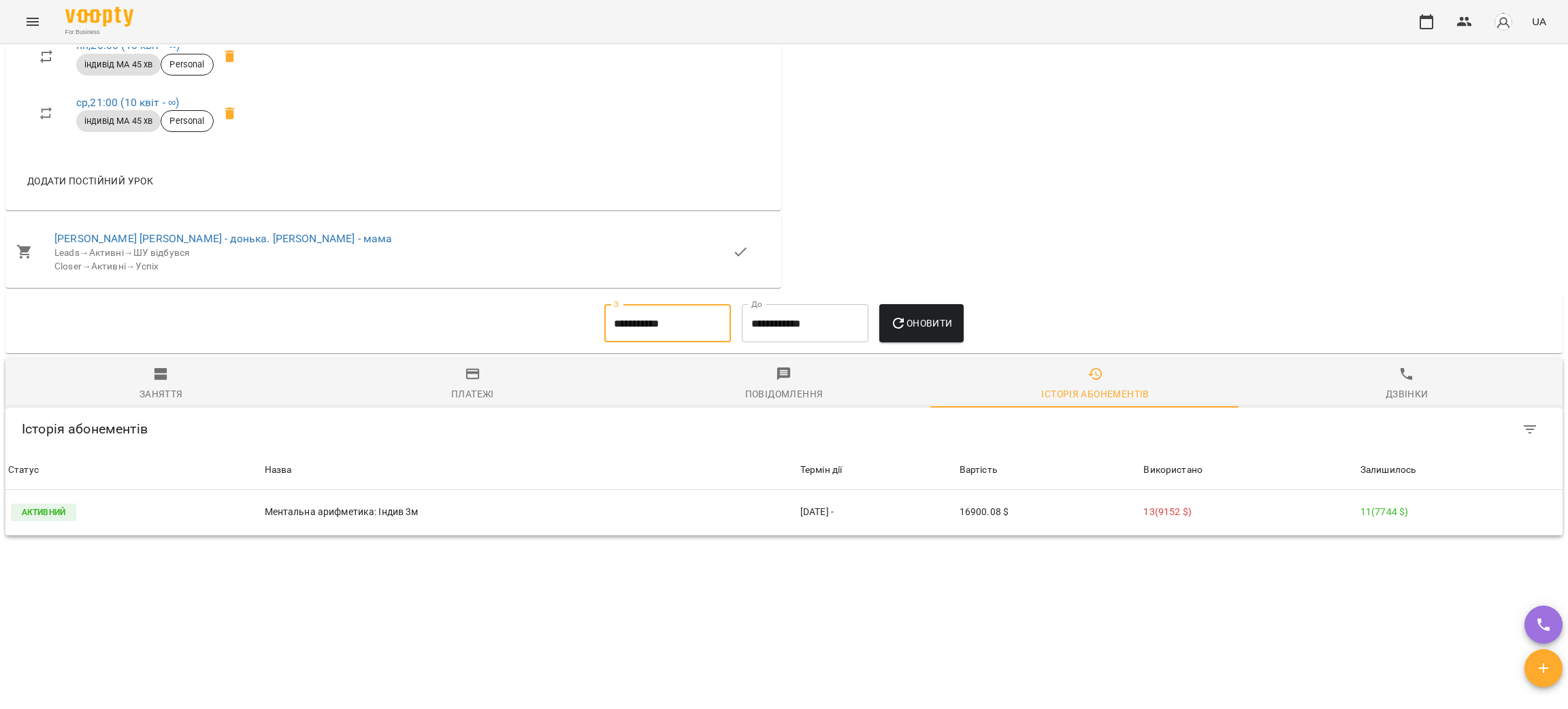
click at [923, 324] on span "Оновити" at bounding box center [922, 323] width 62 height 16
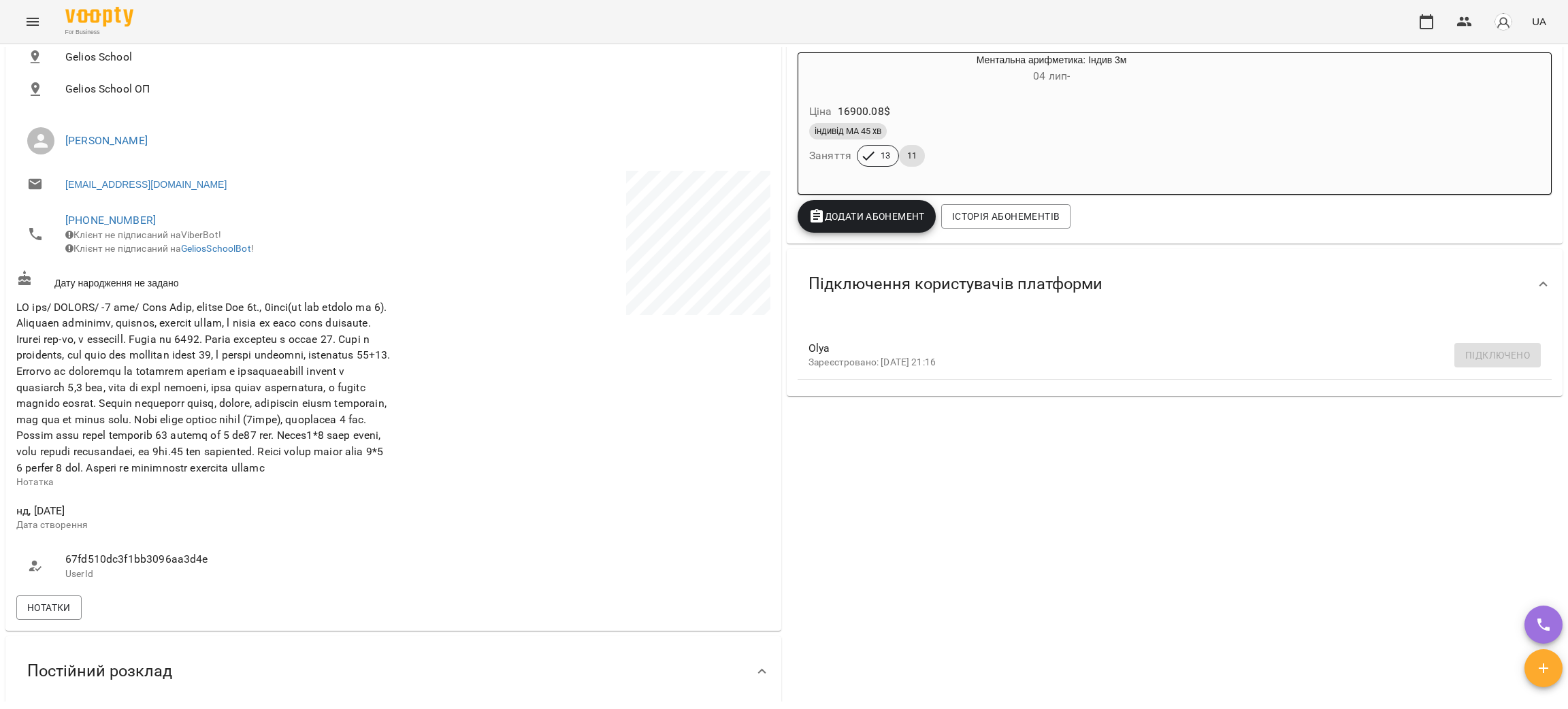
scroll to position [0, 0]
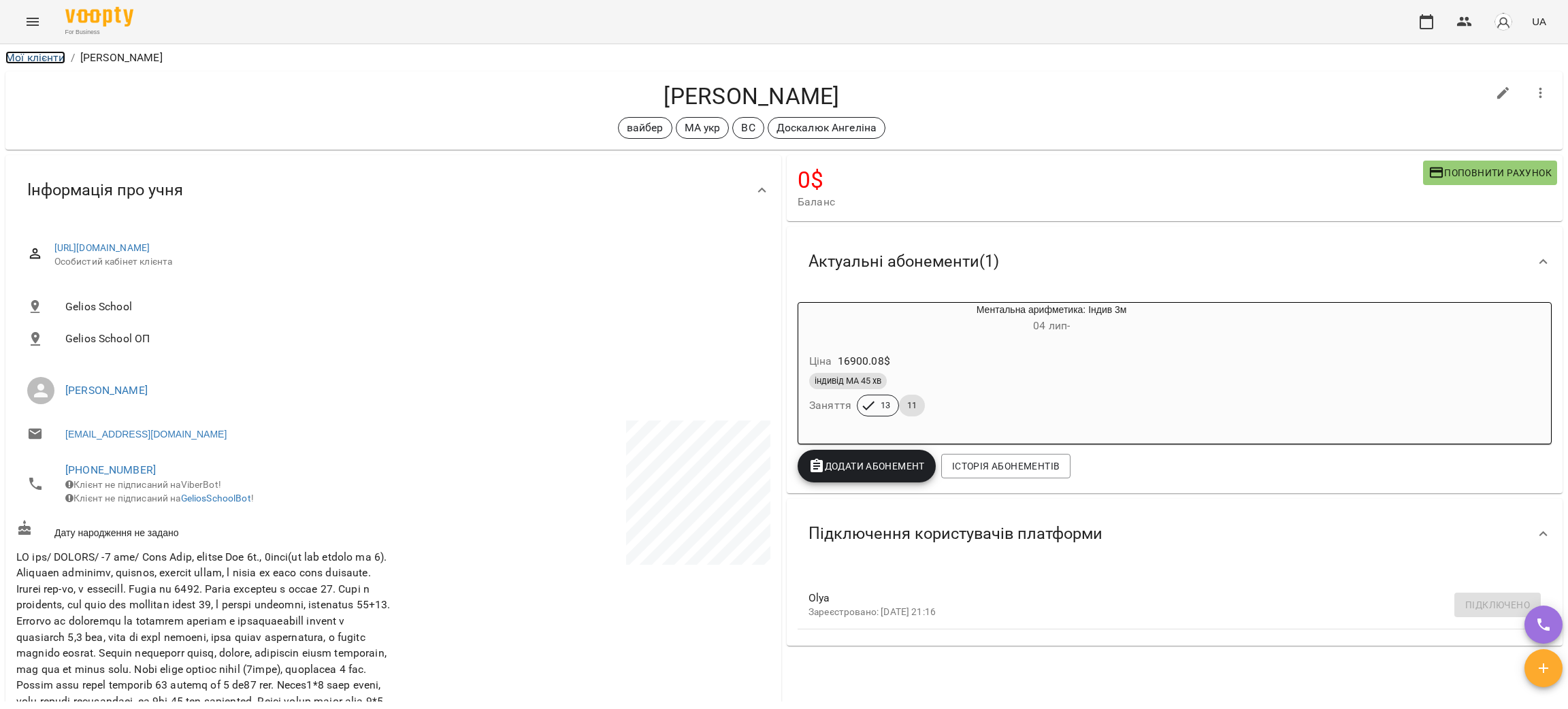
click at [48, 53] on link "Мої клієнти" at bounding box center [35, 57] width 60 height 13
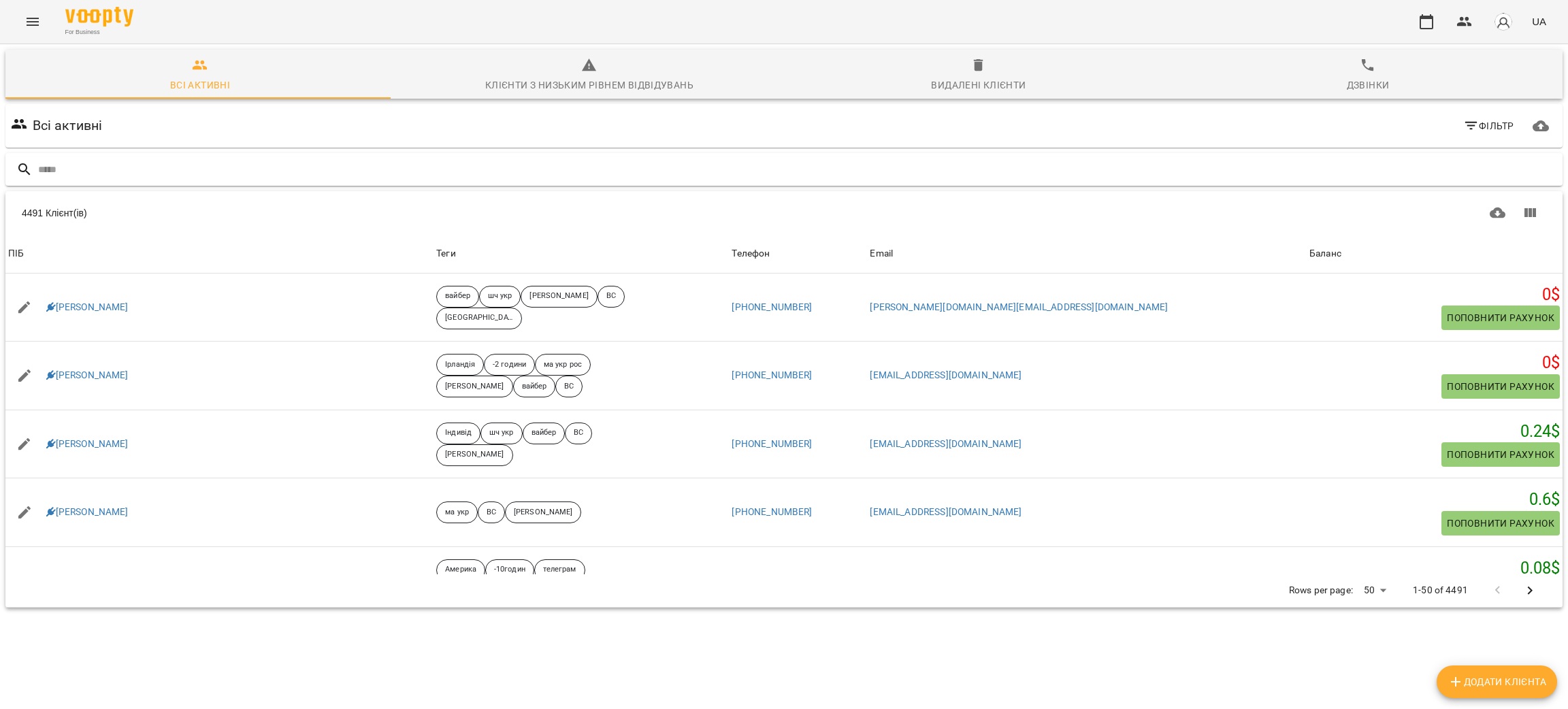
click at [337, 170] on input "text" at bounding box center [797, 169] width 1519 height 23
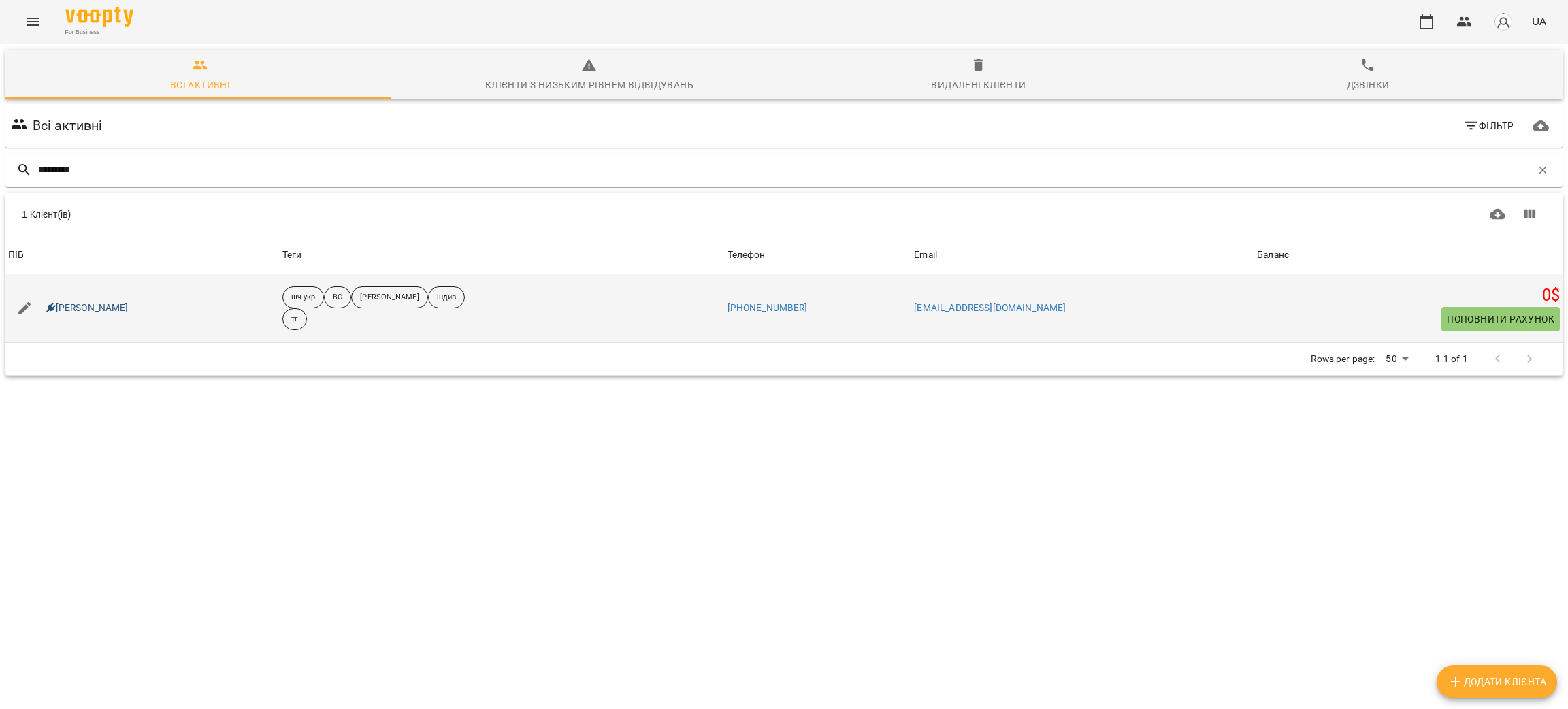
type input "*********"
click at [109, 313] on link "[PERSON_NAME]" at bounding box center [88, 308] width 83 height 13
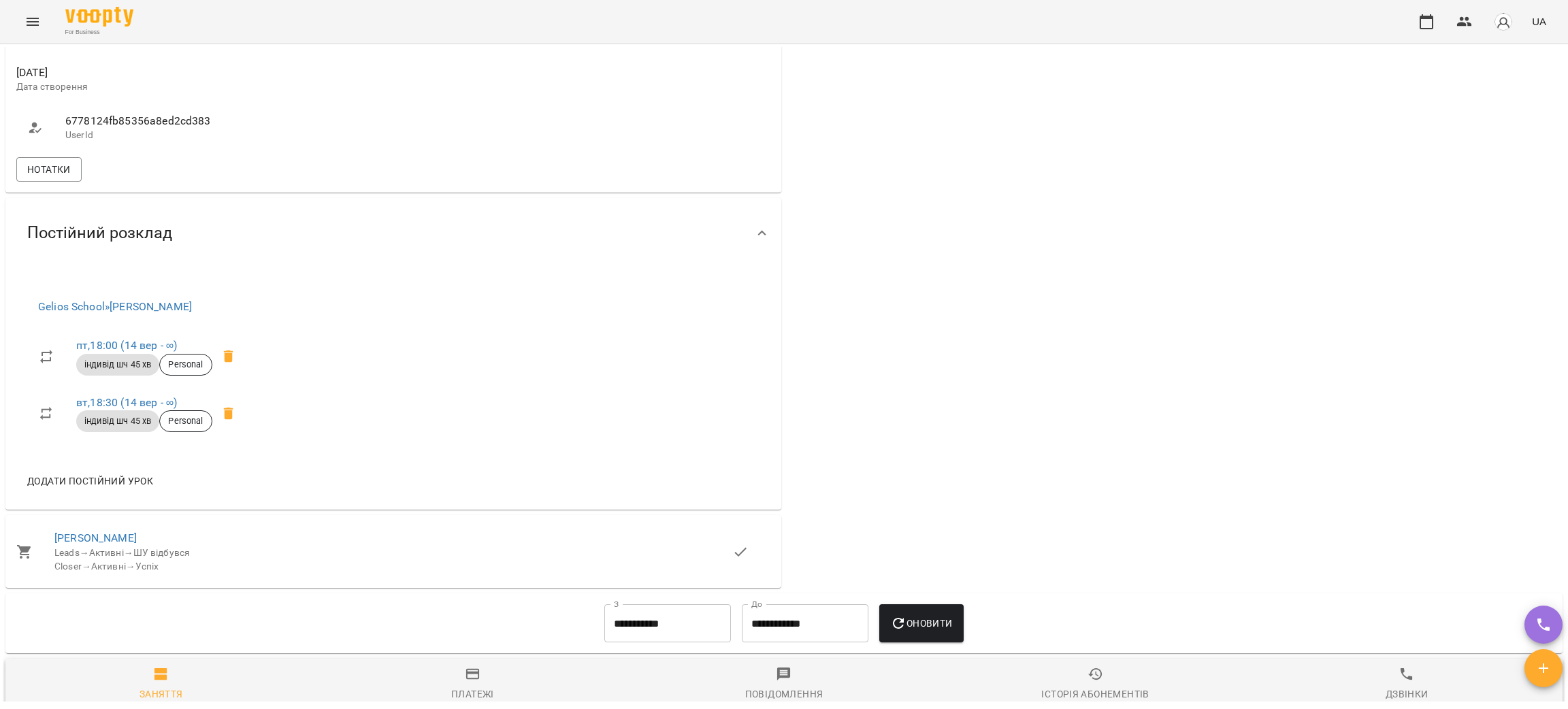
scroll to position [611, 0]
